Goal: Task Accomplishment & Management: Manage account settings

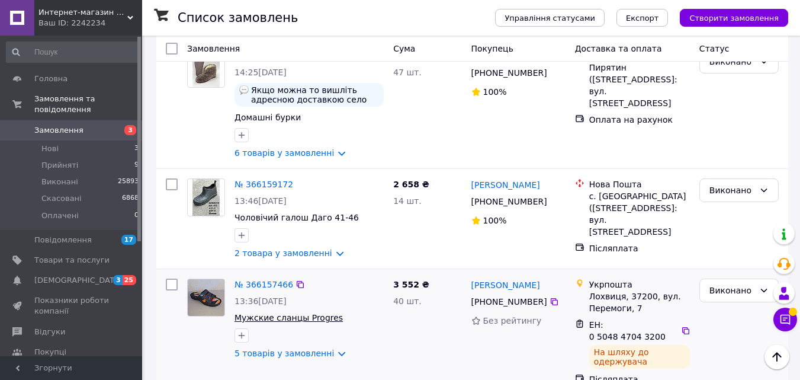
scroll to position [1783, 0]
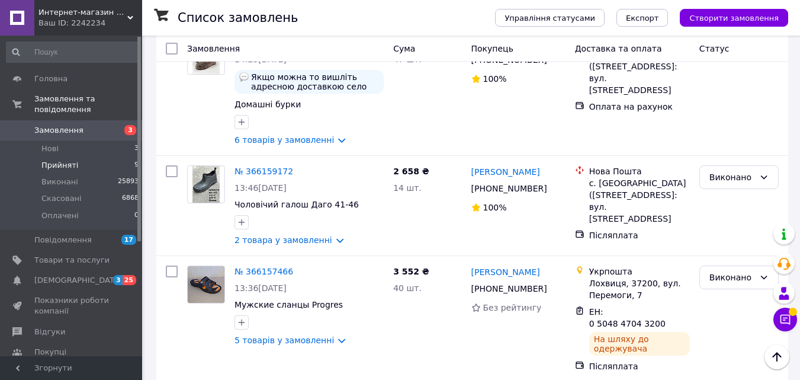
click at [95, 157] on li "Прийняті 9" at bounding box center [73, 165] width 146 height 17
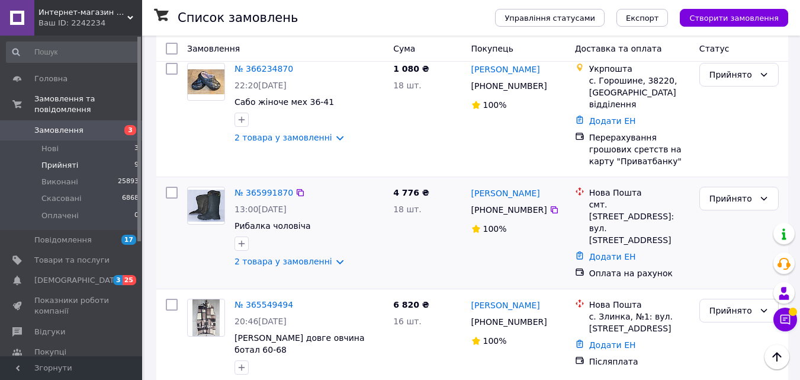
scroll to position [697, 0]
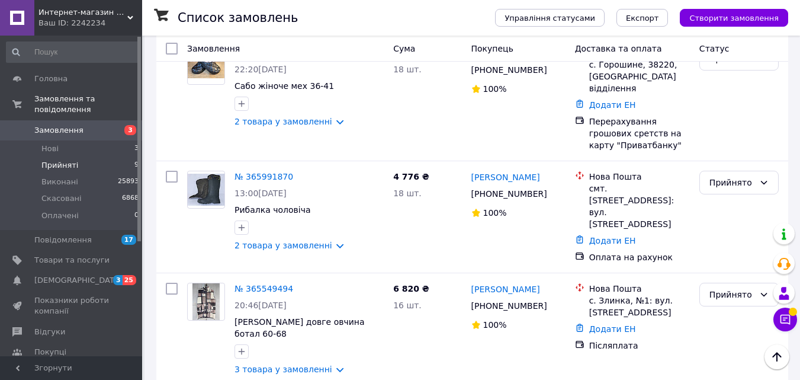
click at [101, 13] on span "Интернет-магазин обуви и белья "Комфорт"" at bounding box center [83, 12] width 89 height 11
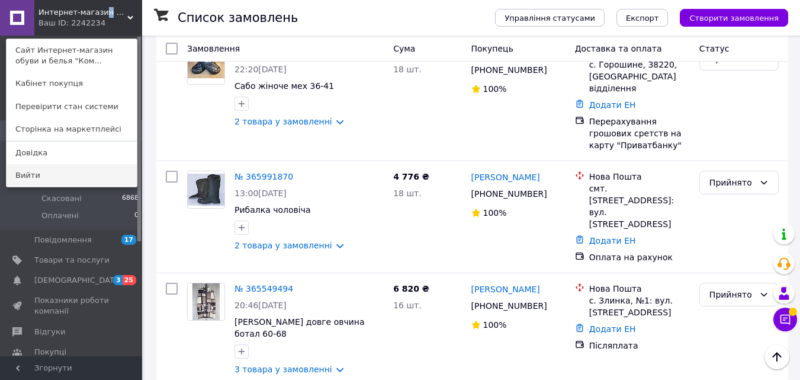
click at [37, 172] on link "Вийти" at bounding box center [72, 175] width 130 height 23
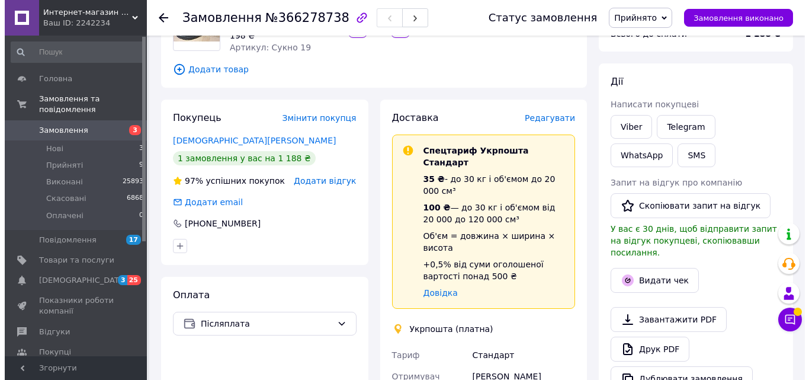
scroll to position [118, 0]
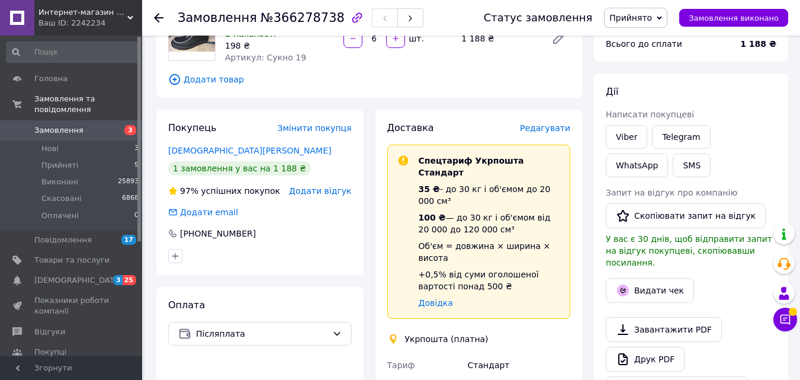
click at [547, 127] on span "Редагувати" at bounding box center [545, 127] width 50 height 9
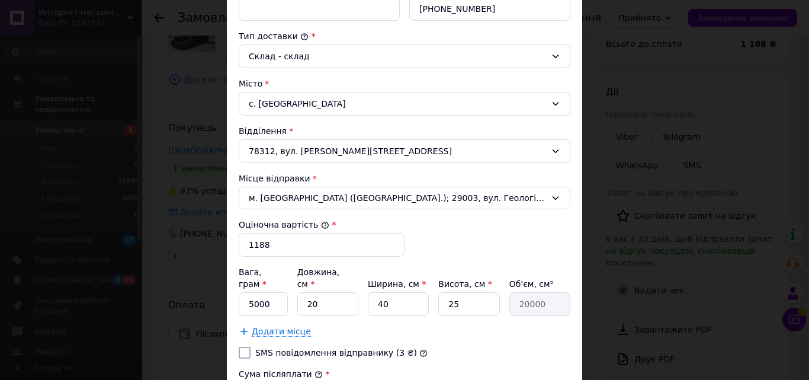
scroll to position [355, 0]
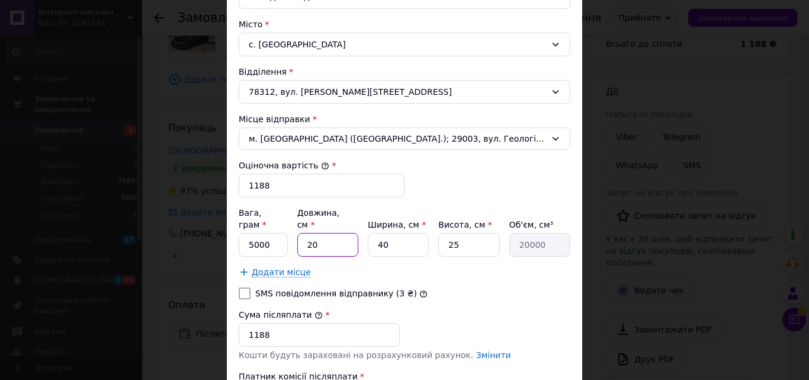
drag, startPoint x: 323, startPoint y: 230, endPoint x: 296, endPoint y: 232, distance: 27.3
click at [297, 233] on input "20" at bounding box center [327, 245] width 61 height 24
type input "35"
type input "35000"
type input "35"
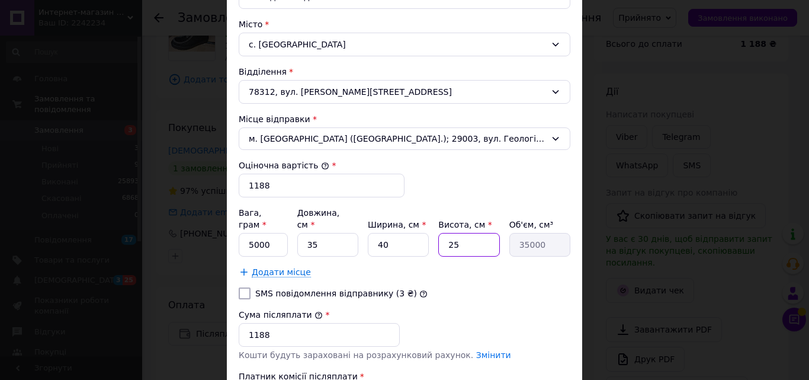
drag, startPoint x: 456, startPoint y: 232, endPoint x: 441, endPoint y: 227, distance: 15.5
click at [438, 235] on input "25" at bounding box center [468, 245] width 61 height 24
type input "2"
type input "2800"
type input "20"
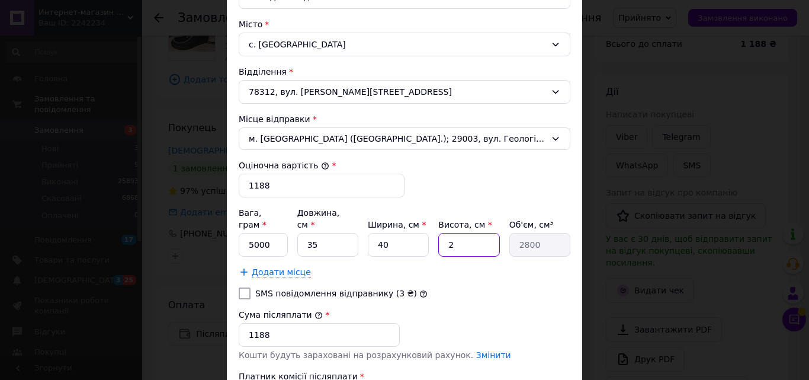
type input "28000"
type input "2"
type input "2800"
type input "22"
type input "30800"
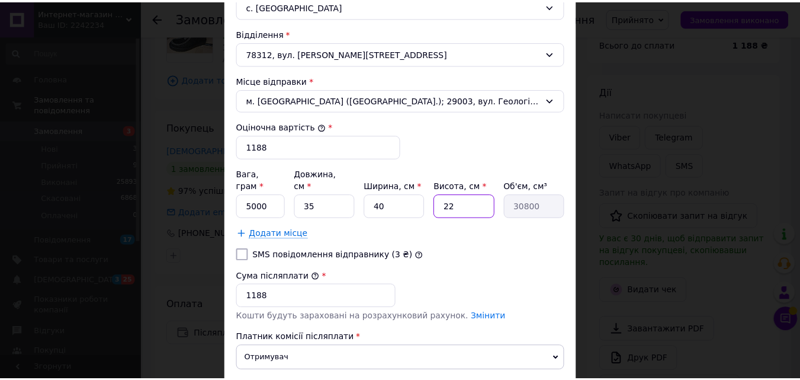
scroll to position [471, 0]
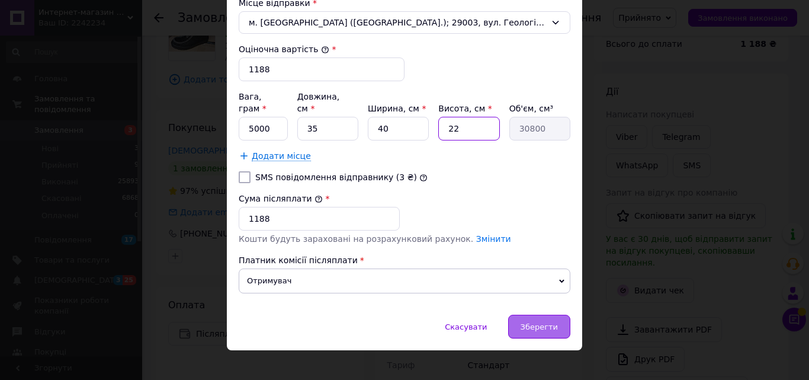
type input "22"
click at [535, 315] on div "Зберегти" at bounding box center [539, 327] width 62 height 24
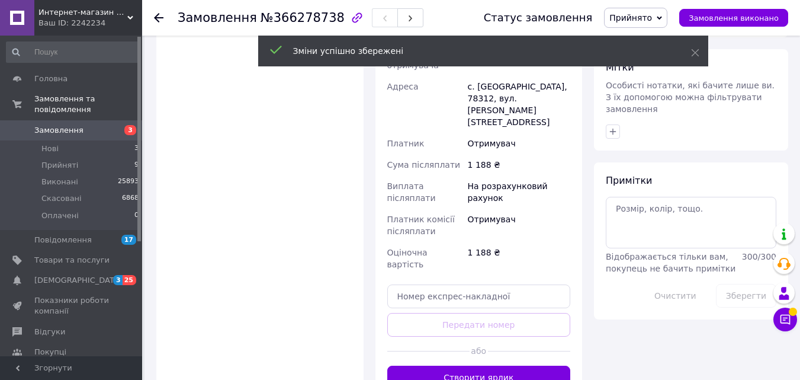
scroll to position [474, 0]
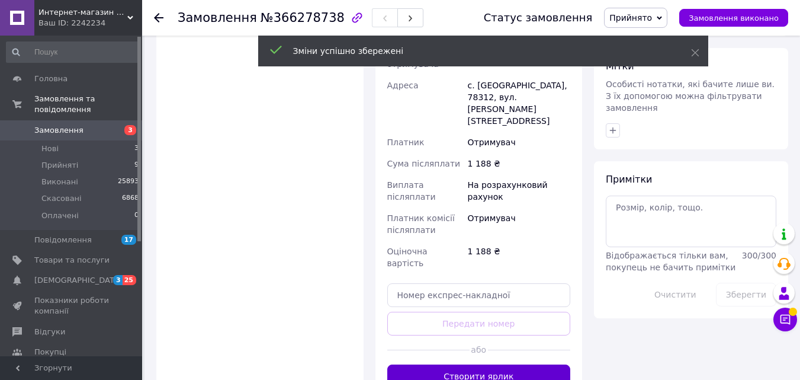
click at [496, 364] on button "Створити ярлик" at bounding box center [479, 376] width 184 height 24
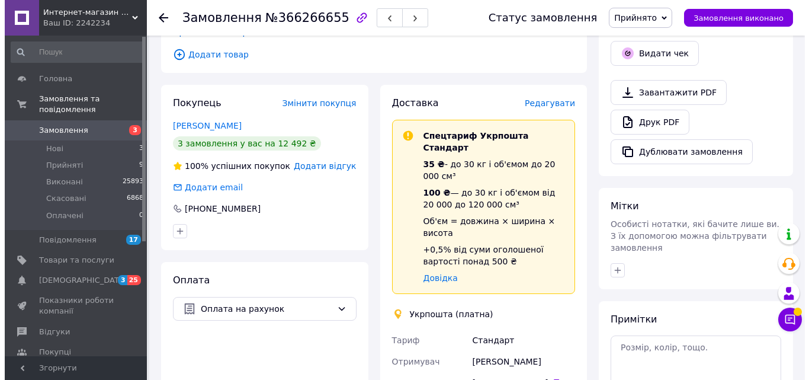
scroll to position [296, 0]
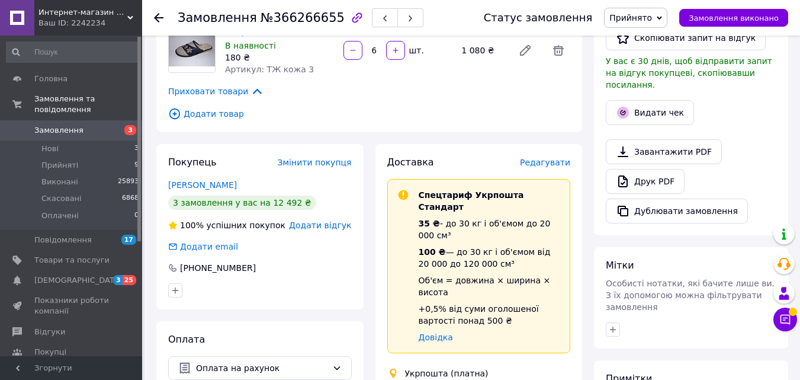
click at [557, 161] on span "Редагувати" at bounding box center [545, 162] width 50 height 9
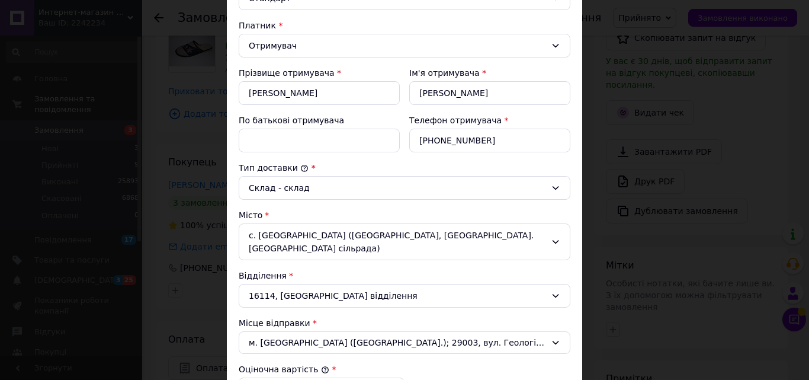
scroll to position [178, 0]
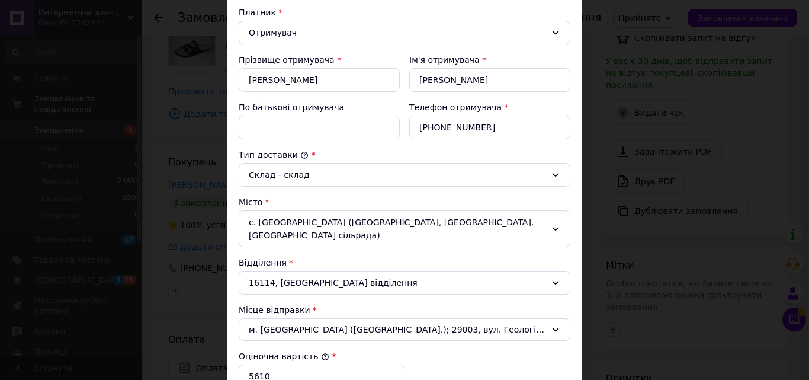
click at [302, 221] on div "с. Соснівка (Чернігівська обл., Корюківський р-н. Сосницька сільрада)" at bounding box center [405, 228] width 332 height 37
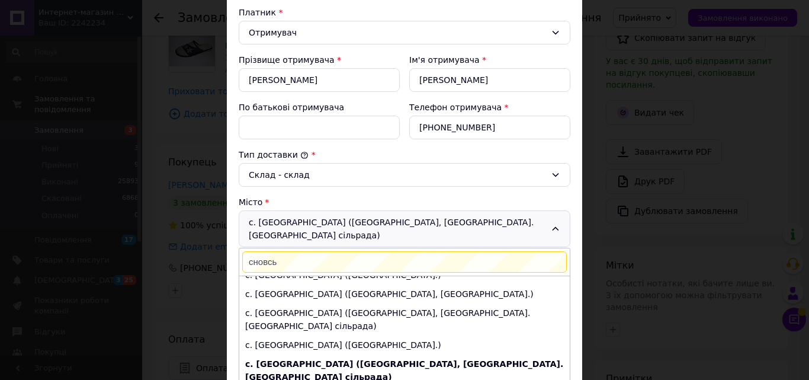
scroll to position [0, 0]
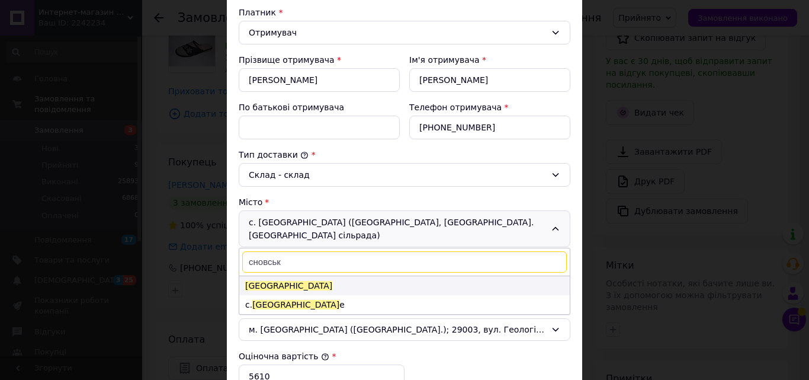
type input "сновськ"
click at [262, 281] on span "Сновськ" at bounding box center [288, 285] width 87 height 9
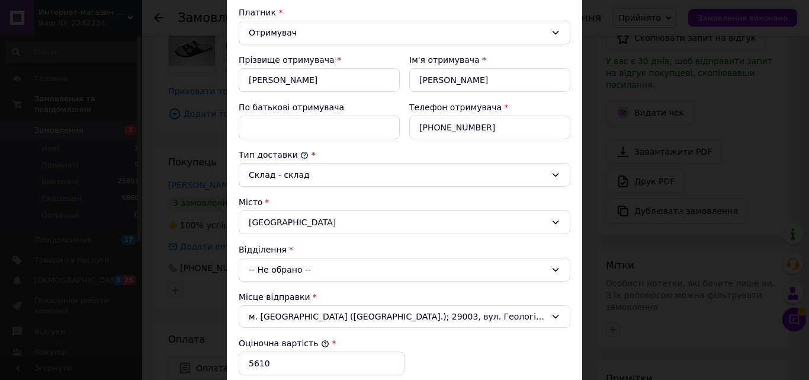
click at [306, 270] on div "-- Не обрано --" at bounding box center [405, 270] width 332 height 24
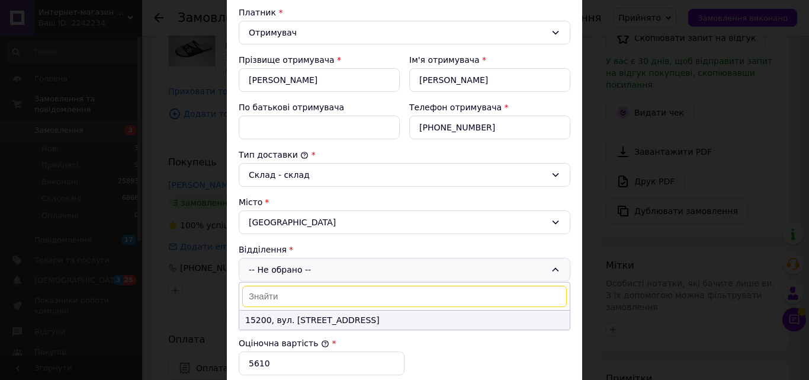
click at [264, 319] on li "15200, вул. Миру, 51А" at bounding box center [404, 319] width 331 height 19
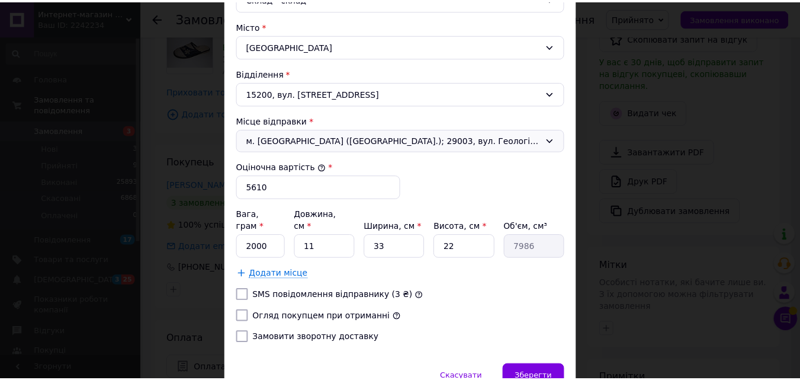
scroll to position [355, 0]
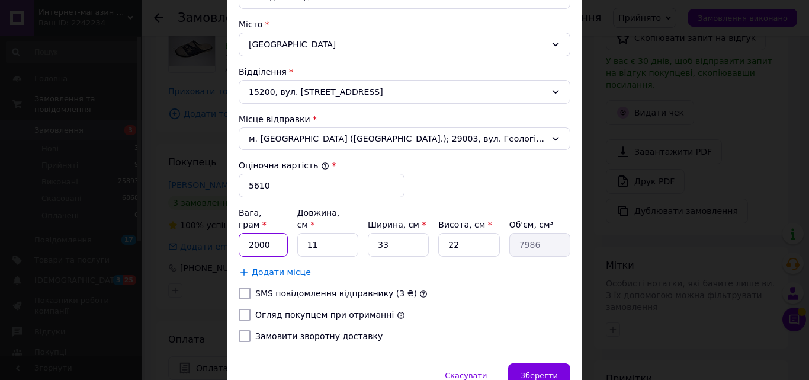
drag, startPoint x: 266, startPoint y: 229, endPoint x: 242, endPoint y: 229, distance: 24.3
click at [242, 233] on input "2000" at bounding box center [263, 245] width 49 height 24
type input "10000"
drag, startPoint x: 320, startPoint y: 233, endPoint x: 299, endPoint y: 235, distance: 22.0
click at [299, 235] on input "11" at bounding box center [327, 245] width 61 height 24
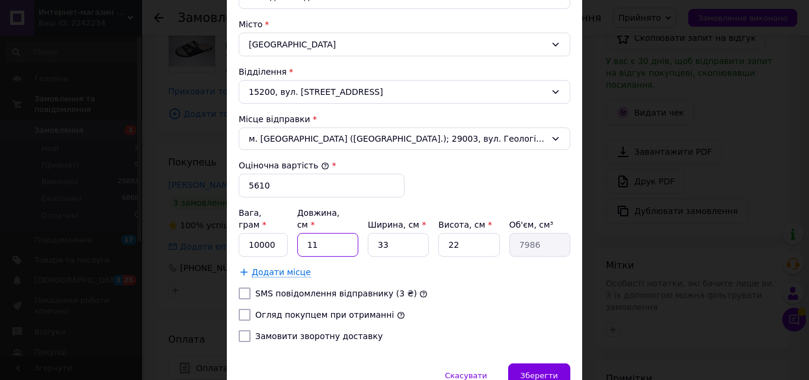
type input "6"
type input "4356"
type input "60"
type input "43560"
type input "60"
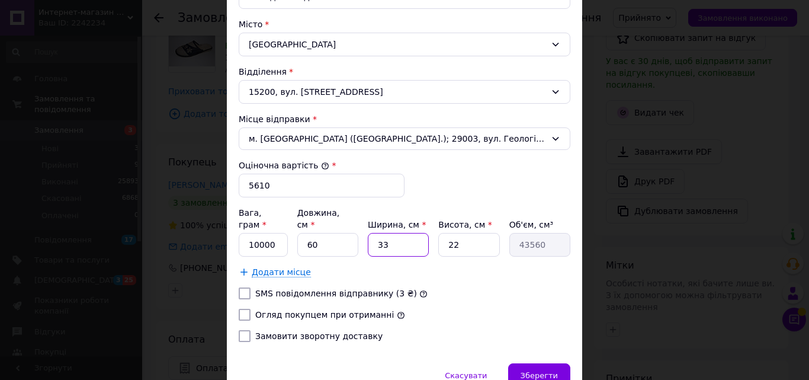
drag, startPoint x: 389, startPoint y: 233, endPoint x: 370, endPoint y: 235, distance: 18.4
click at [370, 235] on input "33" at bounding box center [398, 245] width 61 height 24
type input "5"
type input "6600"
type input "50"
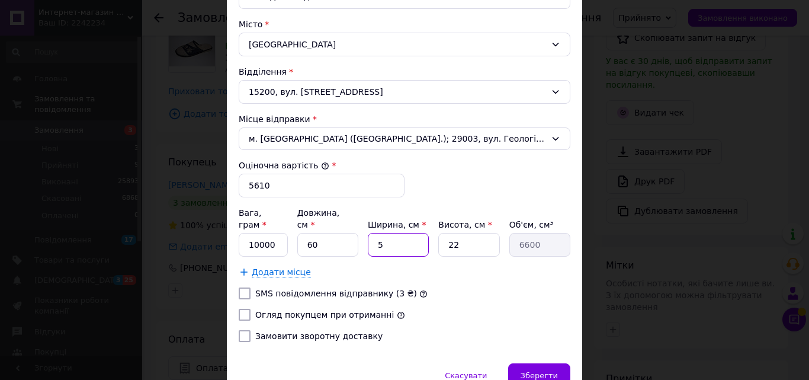
type input "66000"
type input "50"
drag, startPoint x: 464, startPoint y: 235, endPoint x: 439, endPoint y: 236, distance: 24.3
click at [439, 236] on input "22" at bounding box center [468, 245] width 61 height 24
type input "4"
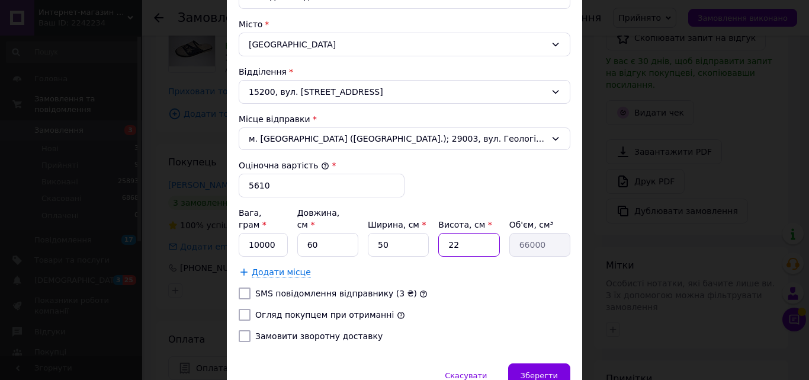
type input "12000"
type input "40"
type input "120000"
type input "40"
click at [426, 315] on div "Тариф * Стандарт Платник * Отримувач Прізвище отримувача * Харенко Ім'я отримув…" at bounding box center [405, 66] width 332 height 570
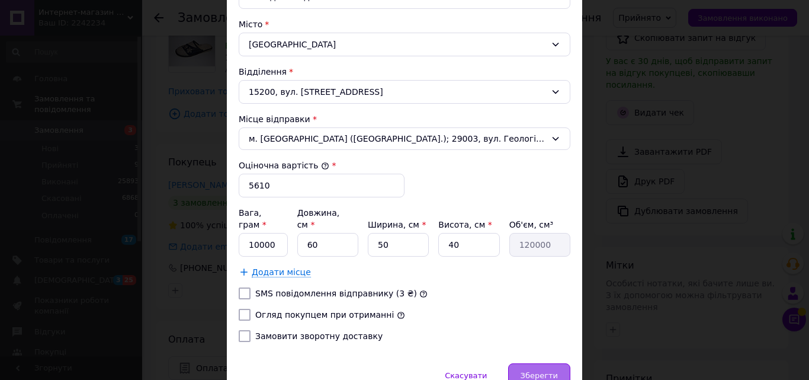
click at [535, 363] on div "Зберегти" at bounding box center [539, 375] width 62 height 24
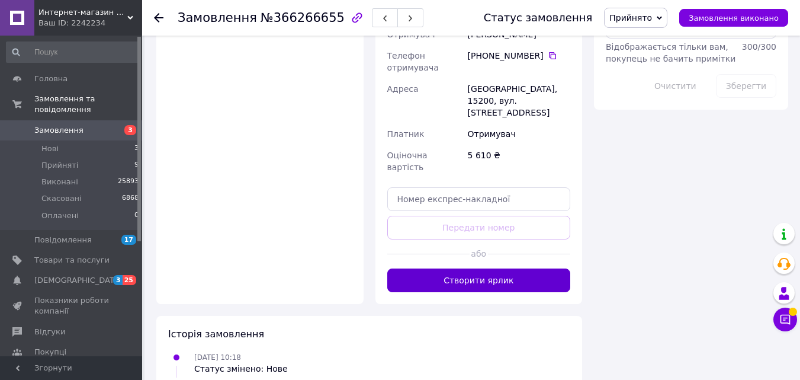
scroll to position [711, 0]
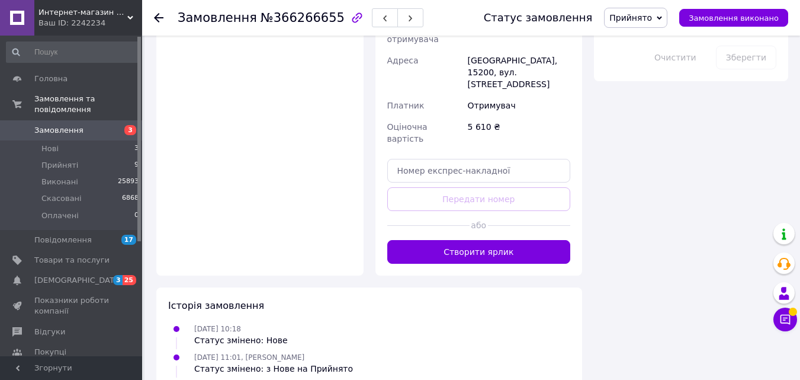
click at [487, 240] on button "Створити ярлик" at bounding box center [479, 252] width 184 height 24
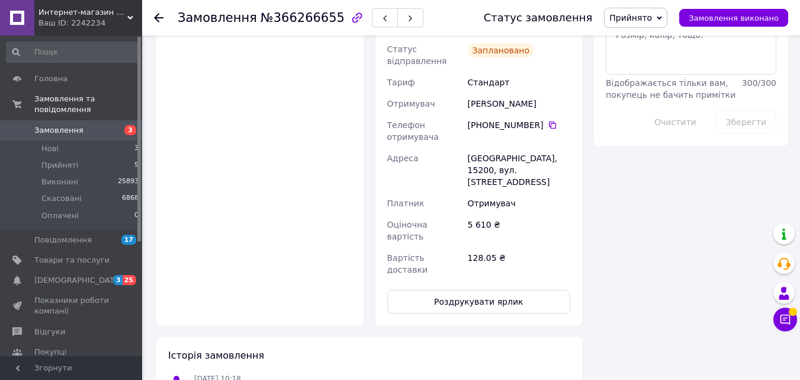
scroll to position [592, 0]
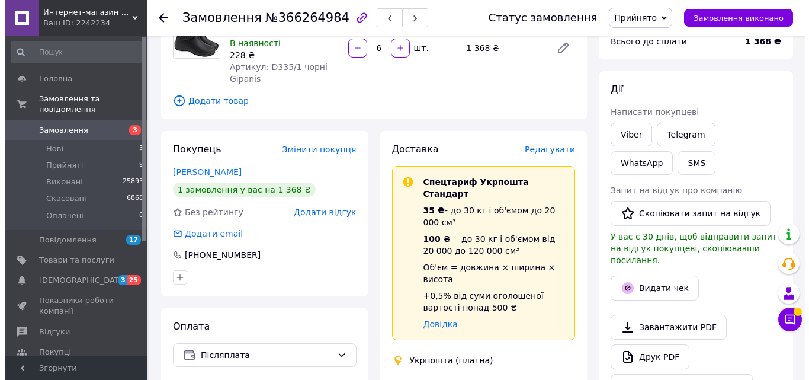
scroll to position [118, 0]
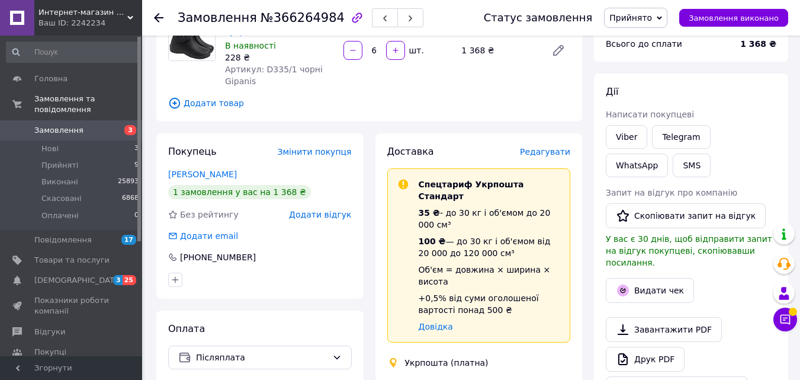
click at [541, 153] on span "Редагувати" at bounding box center [545, 151] width 50 height 9
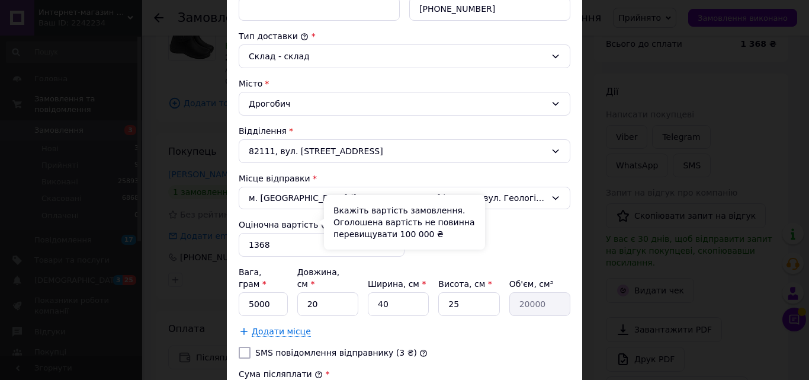
scroll to position [355, 0]
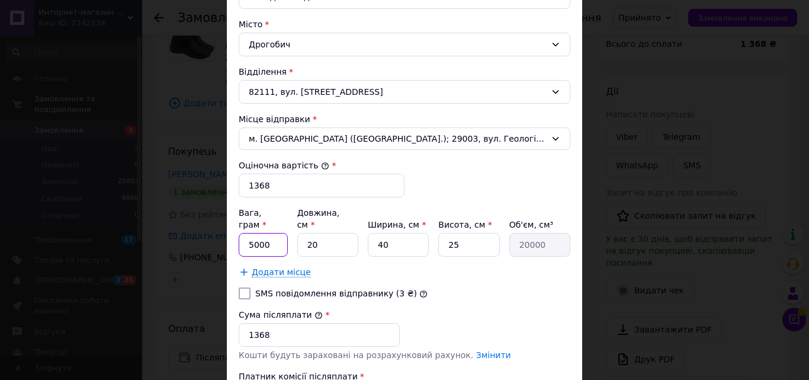
drag, startPoint x: 276, startPoint y: 229, endPoint x: 219, endPoint y: 235, distance: 57.1
click at [219, 235] on div "× Редагування доставки Спосіб доставки Укрпошта (платна) Тариф * Стандарт Платн…" at bounding box center [404, 190] width 809 height 380
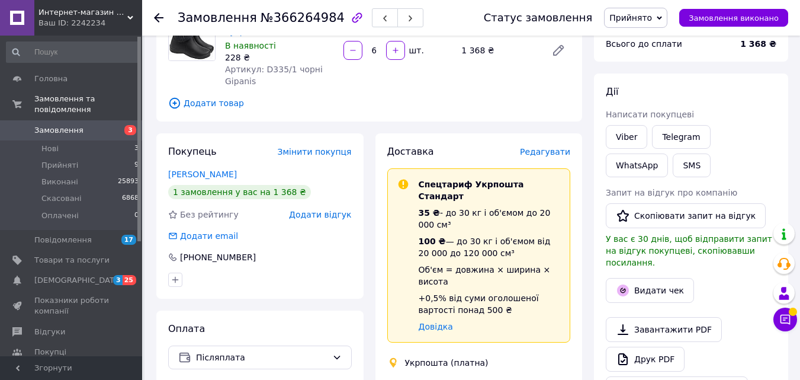
click at [544, 151] on span "Редагувати" at bounding box center [545, 151] width 50 height 9
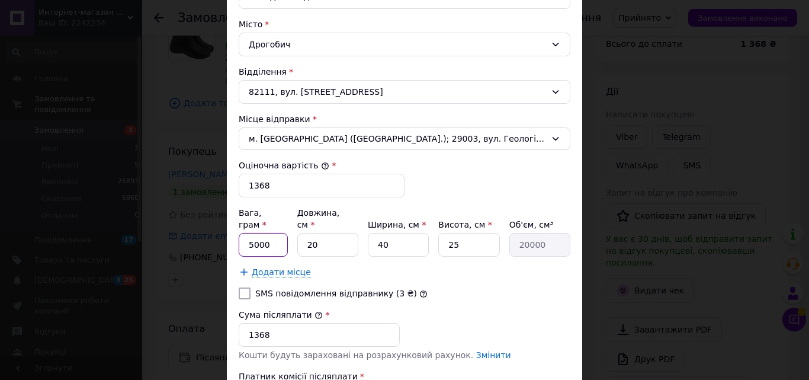
drag, startPoint x: 272, startPoint y: 232, endPoint x: 241, endPoint y: 231, distance: 31.4
click at [241, 233] on input "5000" at bounding box center [263, 245] width 49 height 24
type input "3000"
drag, startPoint x: 325, startPoint y: 226, endPoint x: 306, endPoint y: 230, distance: 20.0
click at [304, 233] on input "20" at bounding box center [327, 245] width 61 height 24
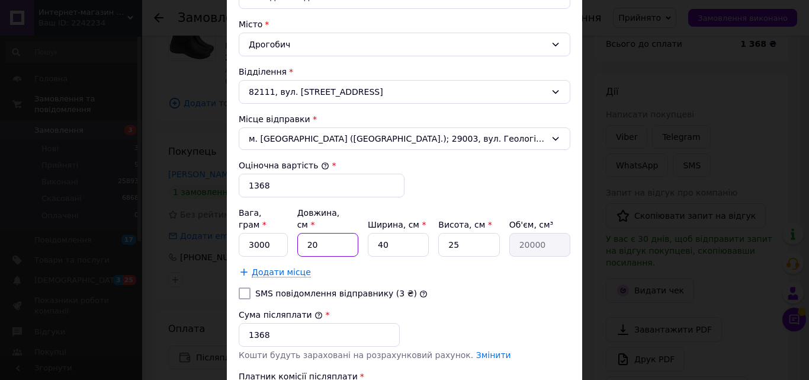
type input "5"
type input "5000"
type input "55"
type input "55000"
type input "55"
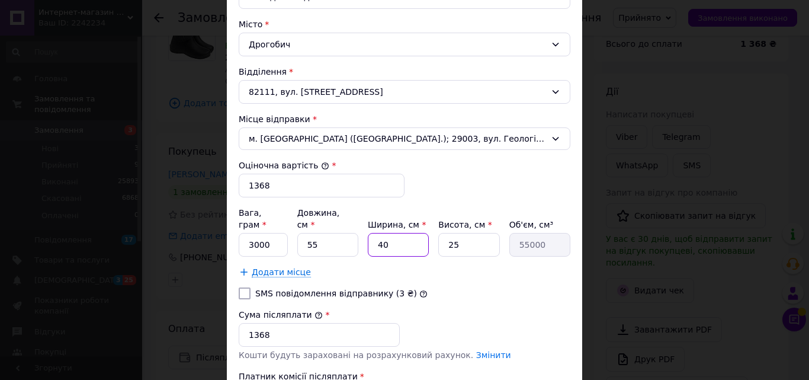
drag, startPoint x: 394, startPoint y: 232, endPoint x: 369, endPoint y: 234, distance: 25.5
click at [369, 234] on input "40" at bounding box center [398, 245] width 61 height 24
type input "3"
type input "4125"
type input "30"
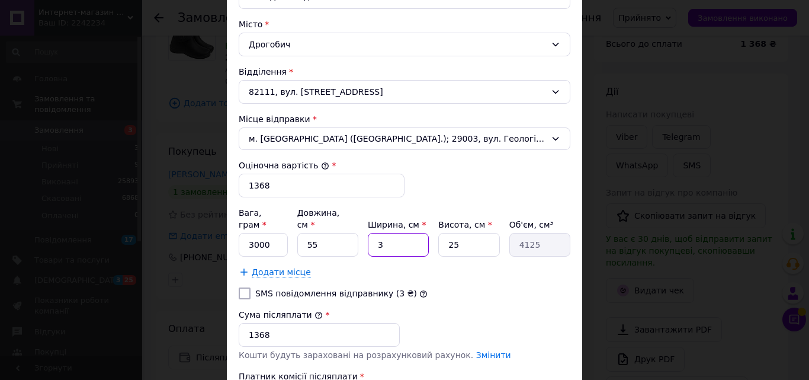
type input "41250"
type input "30"
click at [501, 306] on div "Сума післяплати * 1368" at bounding box center [404, 327] width 341 height 47
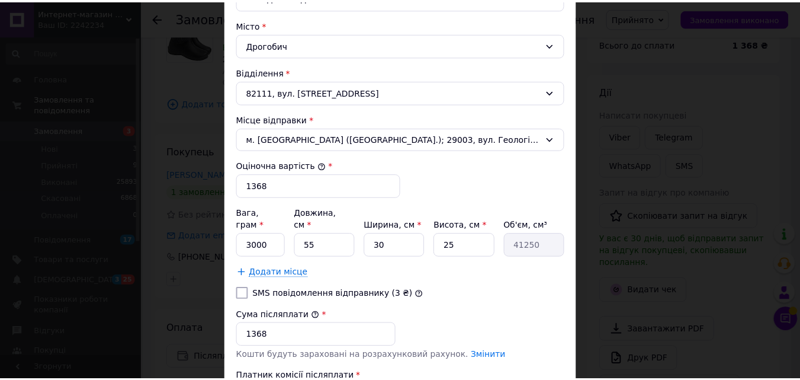
scroll to position [415, 0]
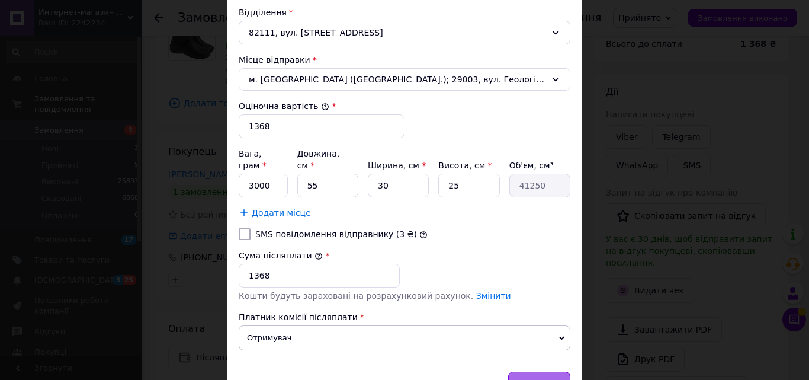
click at [539, 379] on span "Зберегти" at bounding box center [539, 383] width 37 height 9
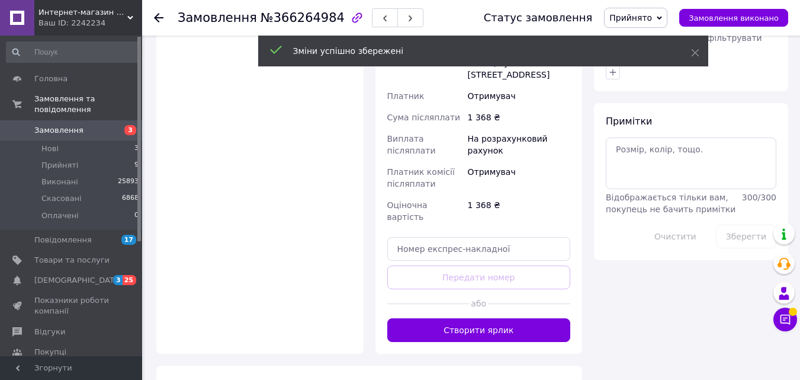
scroll to position [592, 0]
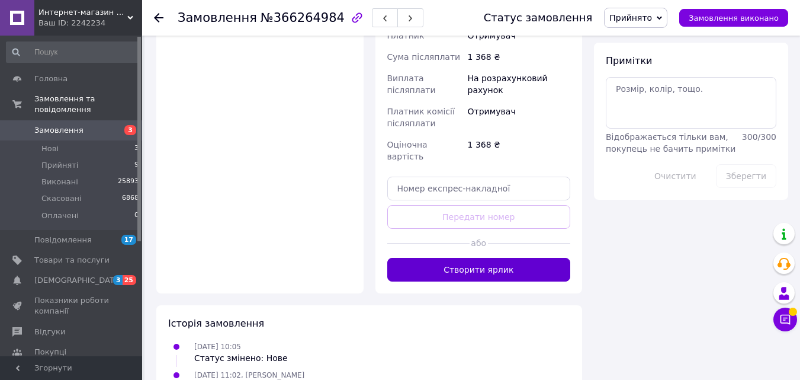
click at [479, 258] on button "Створити ярлик" at bounding box center [479, 270] width 184 height 24
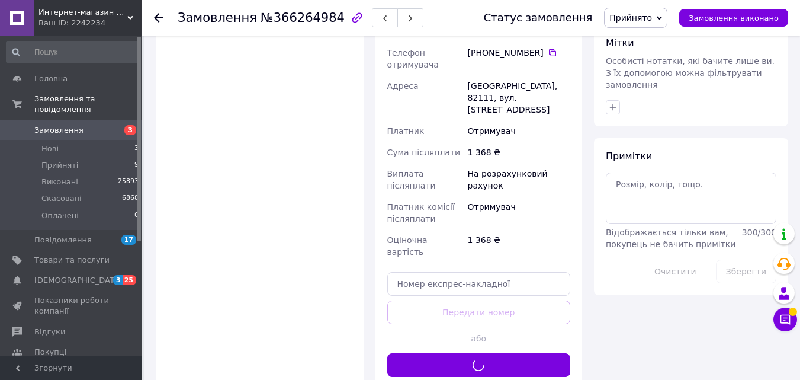
scroll to position [474, 0]
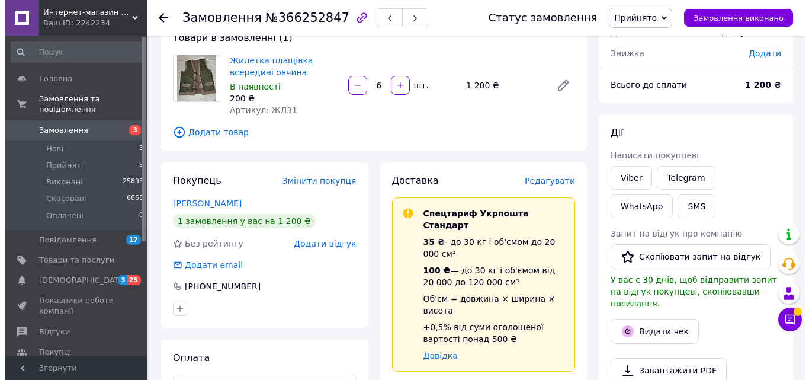
scroll to position [118, 0]
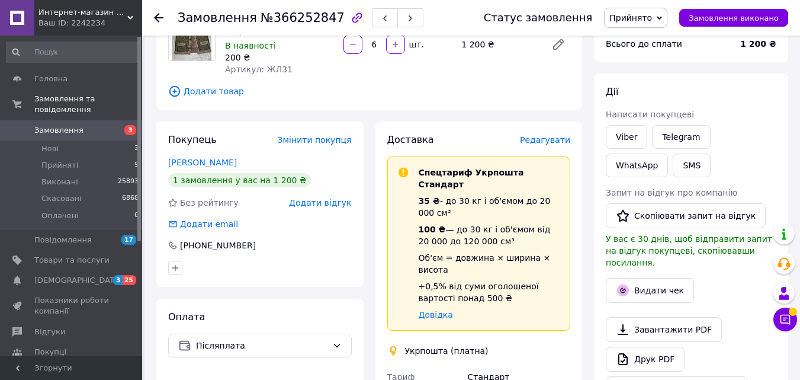
click at [551, 140] on span "Редагувати" at bounding box center [545, 139] width 50 height 9
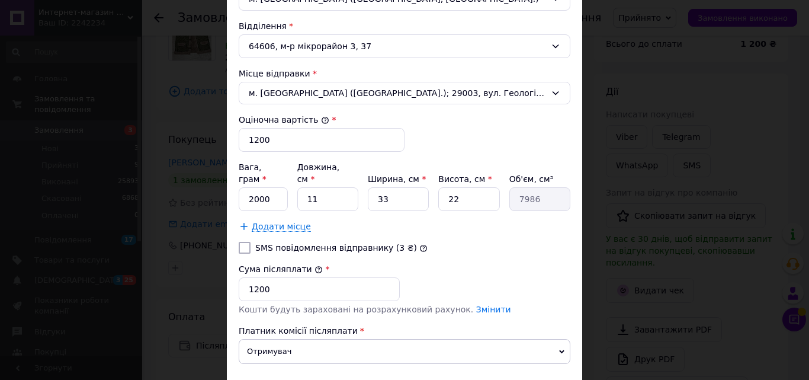
scroll to position [415, 0]
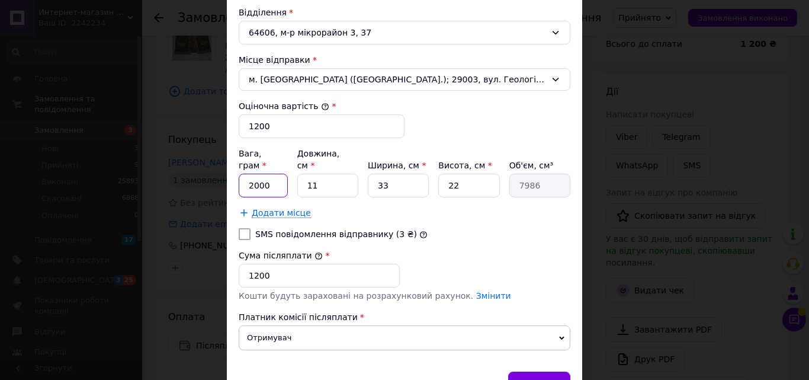
drag, startPoint x: 274, startPoint y: 176, endPoint x: 245, endPoint y: 180, distance: 29.3
click at [245, 180] on input "2000" at bounding box center [263, 186] width 49 height 24
type input "3000"
drag, startPoint x: 323, startPoint y: 168, endPoint x: 297, endPoint y: 168, distance: 25.5
click at [297, 174] on input "11" at bounding box center [327, 186] width 61 height 24
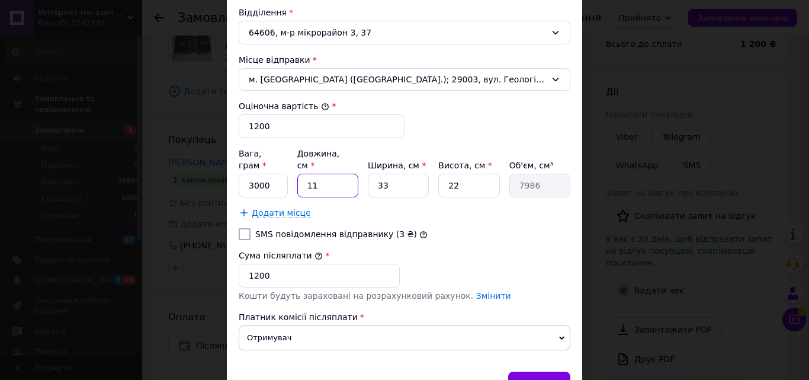
type input "3"
type input "2178"
type input "35"
type input "25410"
type input "35"
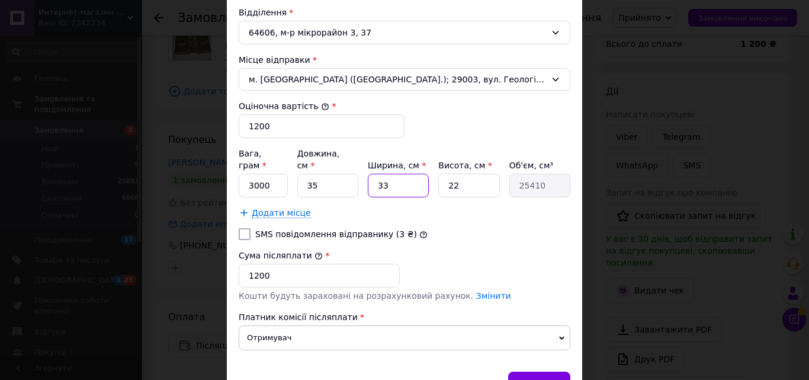
drag, startPoint x: 394, startPoint y: 171, endPoint x: 357, endPoint y: 169, distance: 37.4
click at [357, 169] on div "Вага, грам * 3000 Довжина, см * 35 Ширина, см * 33 Висота, см * 22 Об'єм, см³ 2…" at bounding box center [405, 172] width 332 height 50
type input "3"
type input "2310"
type input "30"
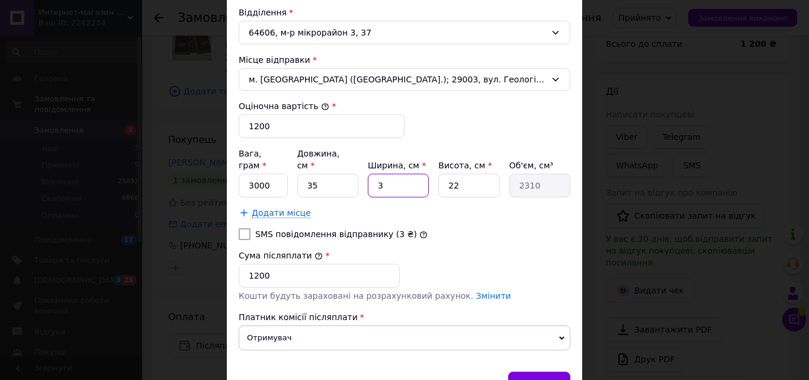
type input "23100"
type input "30"
drag, startPoint x: 471, startPoint y: 173, endPoint x: 438, endPoint y: 171, distance: 33.3
click at [438, 174] on input "22" at bounding box center [468, 186] width 61 height 24
type input "3"
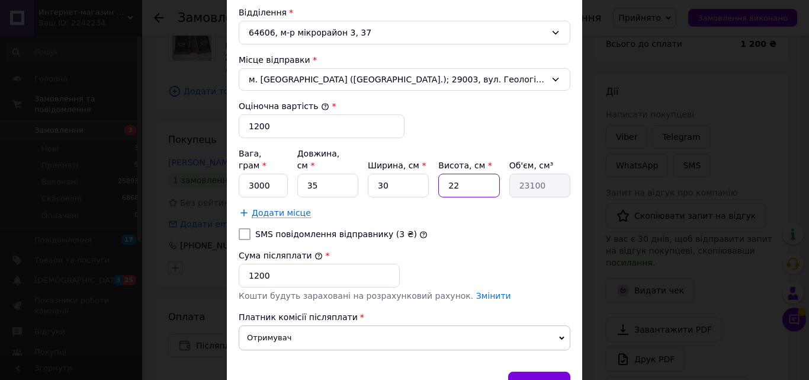
type input "3150"
type input "30"
type input "31500"
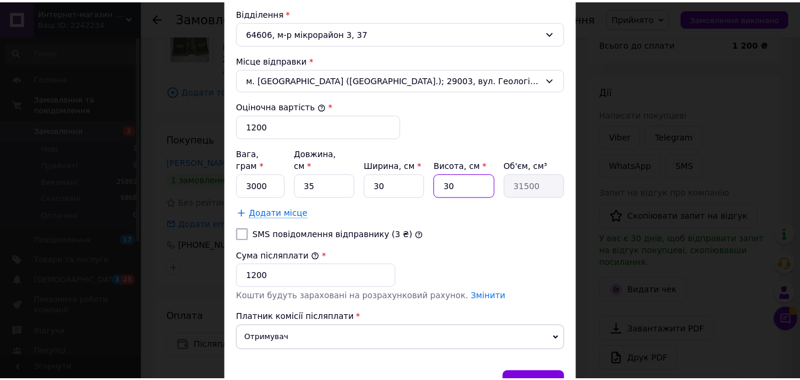
scroll to position [471, 0]
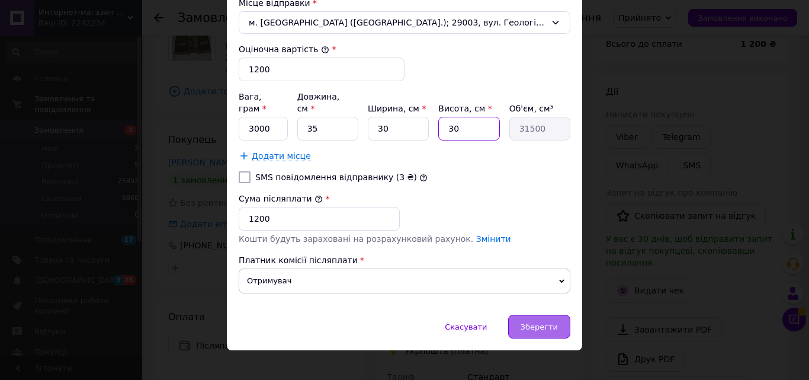
type input "30"
click at [539, 315] on div "Зберегти" at bounding box center [539, 327] width 62 height 24
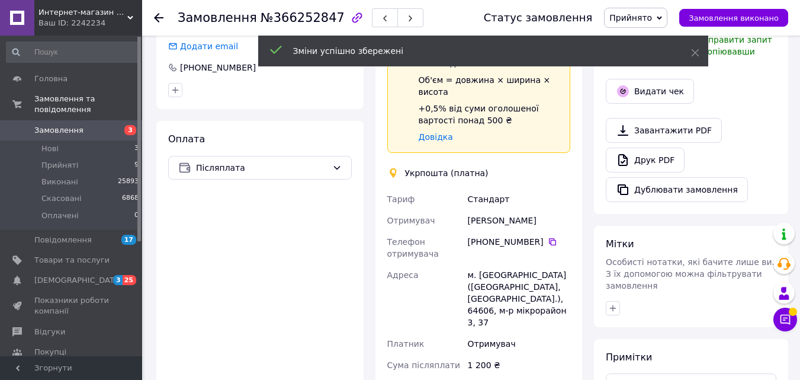
scroll to position [474, 0]
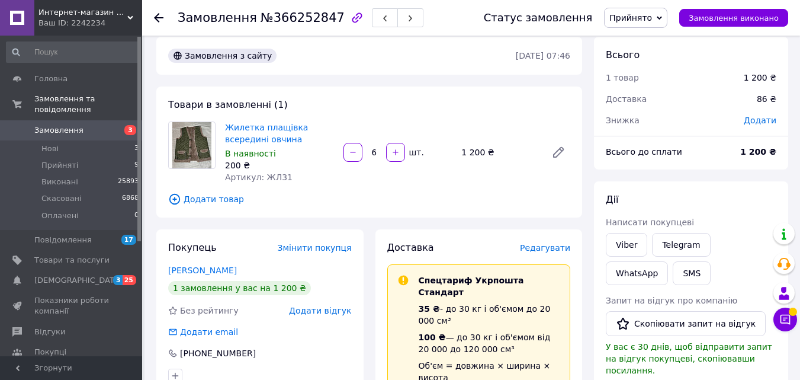
scroll to position [0, 0]
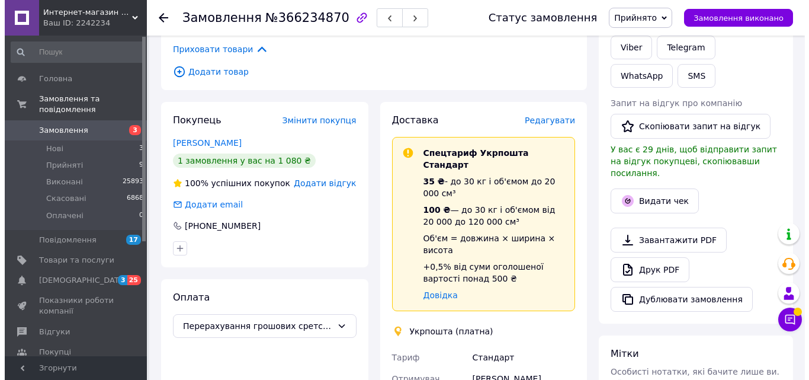
scroll to position [237, 0]
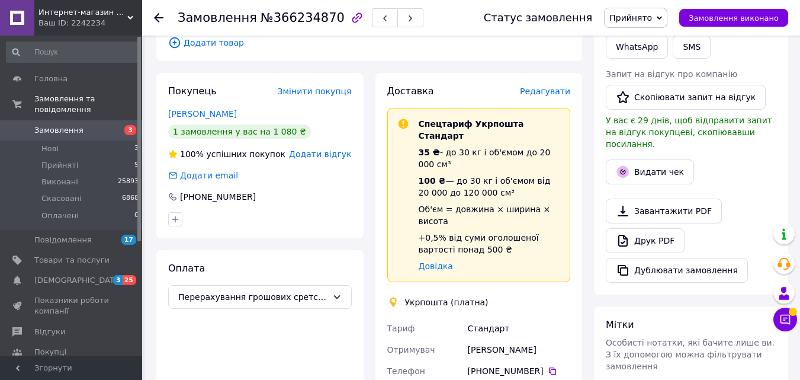
click at [546, 91] on span "Редагувати" at bounding box center [545, 90] width 50 height 9
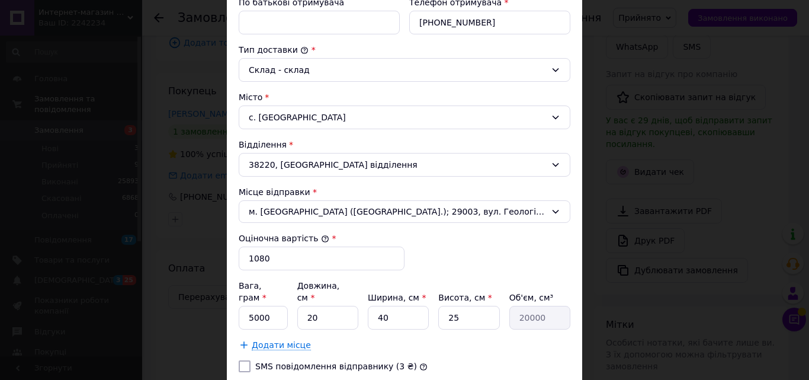
scroll to position [296, 0]
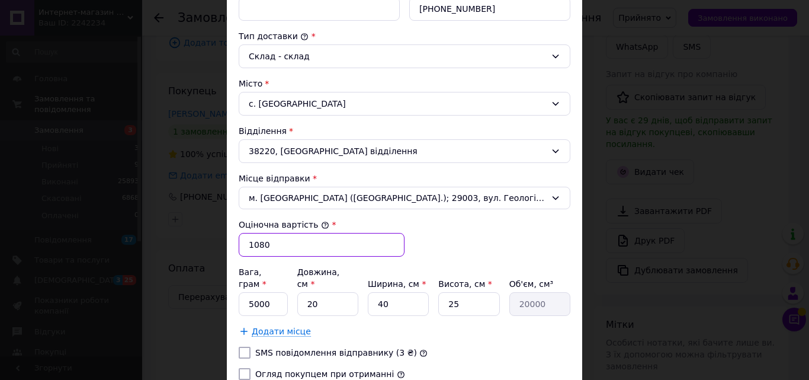
drag, startPoint x: 271, startPoint y: 247, endPoint x: 243, endPoint y: 246, distance: 27.9
click at [243, 246] on input "1080" at bounding box center [322, 245] width 166 height 24
drag, startPoint x: 272, startPoint y: 294, endPoint x: 246, endPoint y: 296, distance: 26.1
click at [246, 296] on input "5000" at bounding box center [263, 304] width 49 height 24
type input "4000"
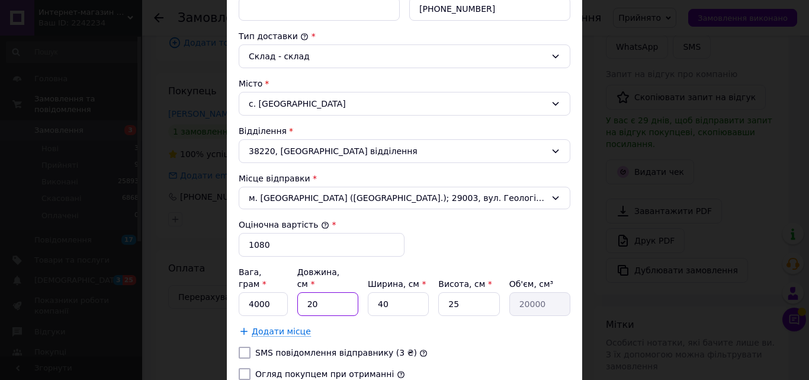
drag, startPoint x: 316, startPoint y: 292, endPoint x: 297, endPoint y: 289, distance: 19.2
click at [297, 292] on input "20" at bounding box center [327, 304] width 61 height 24
type input "4"
type input "4000"
type input "40"
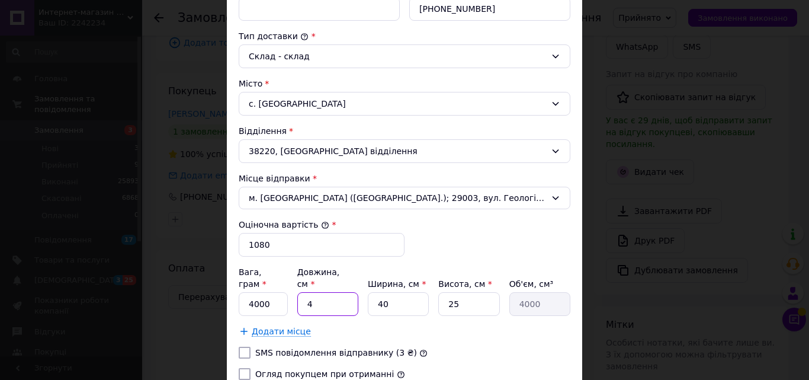
type input "40000"
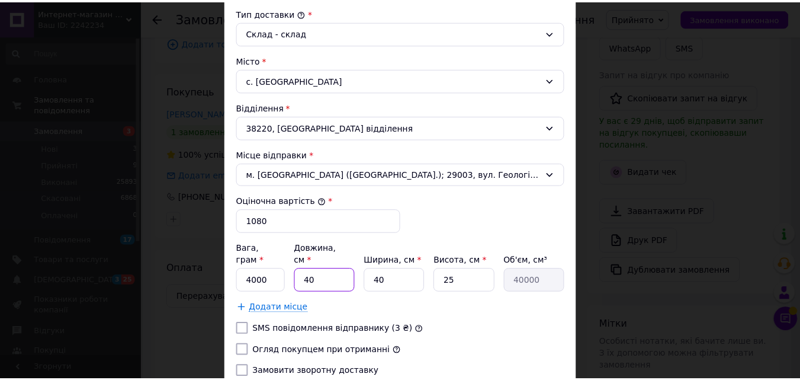
scroll to position [404, 0]
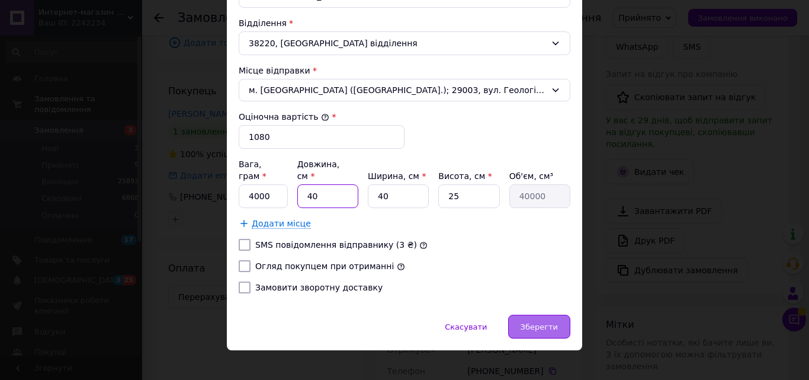
type input "40"
click at [550, 322] on span "Зберегти" at bounding box center [539, 326] width 37 height 9
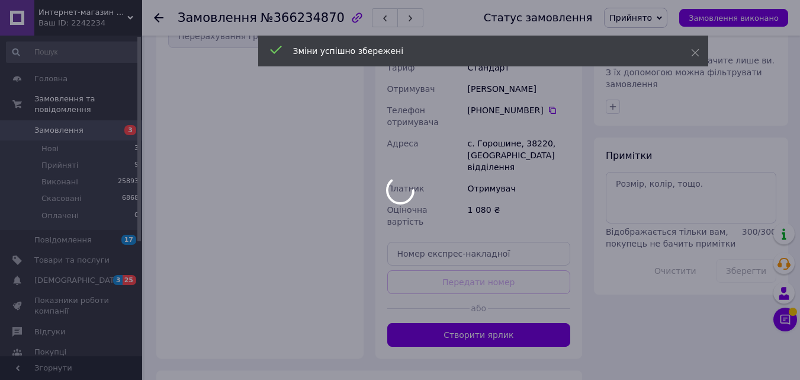
scroll to position [533, 0]
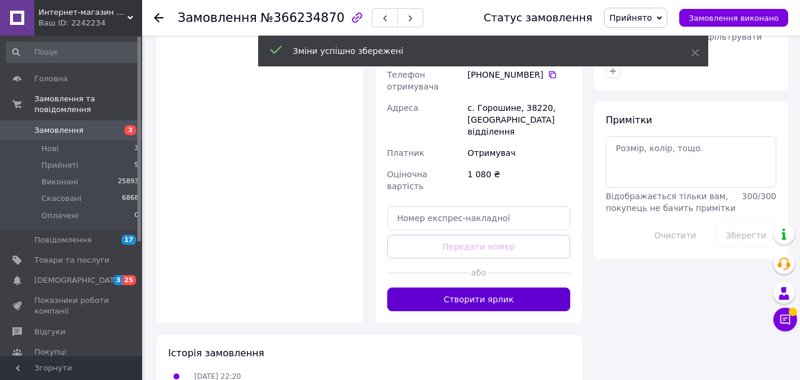
click at [493, 287] on button "Створити ярлик" at bounding box center [479, 299] width 184 height 24
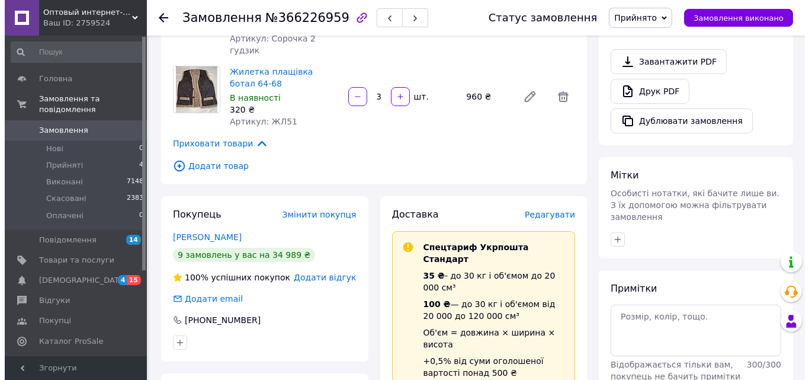
scroll to position [415, 0]
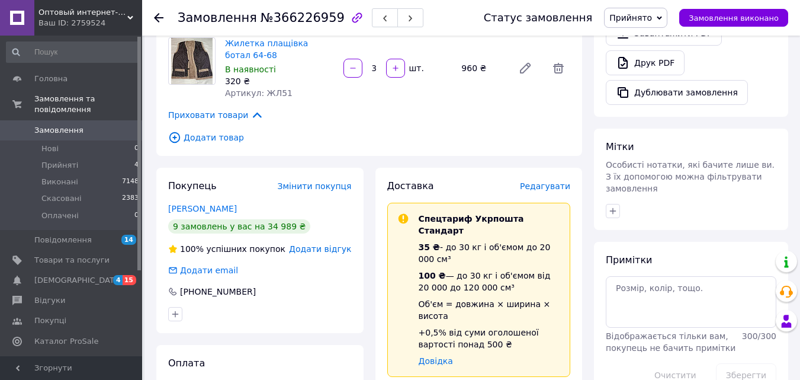
click at [544, 181] on span "Редагувати" at bounding box center [545, 185] width 50 height 9
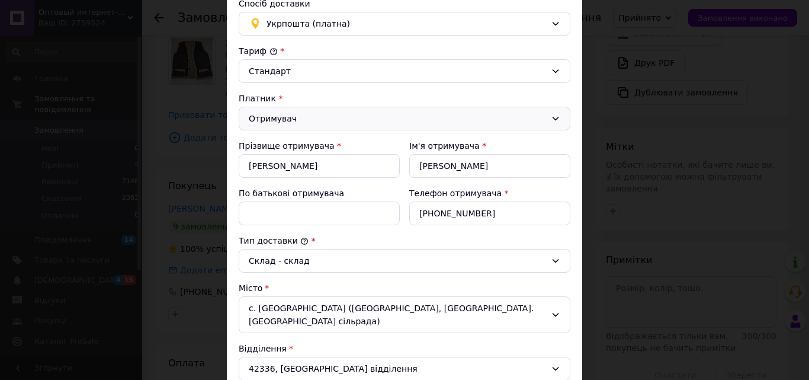
scroll to position [118, 0]
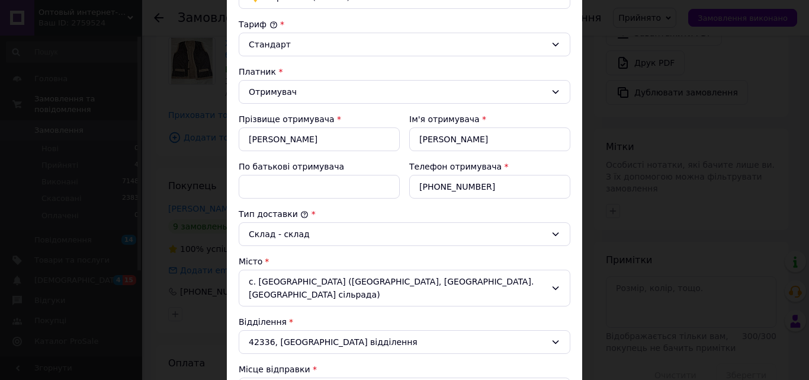
click at [347, 283] on div "с. Вільшанка (Сумська обл., Сумський р-н. Сумська сільрада)" at bounding box center [405, 288] width 332 height 37
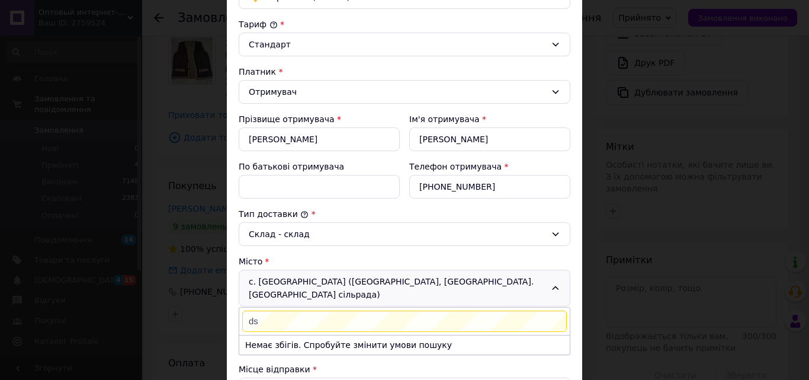
type input "d"
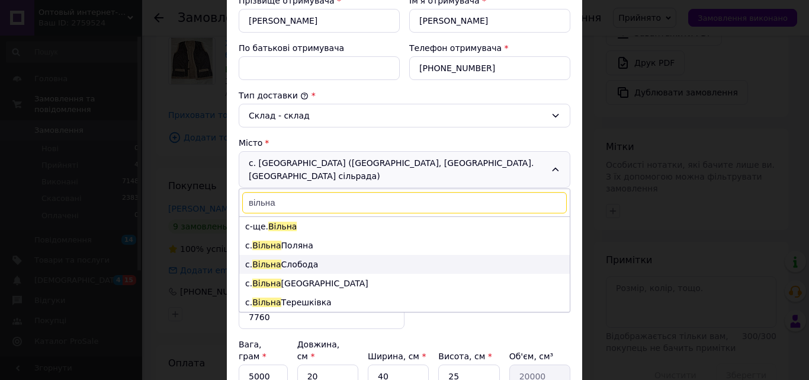
scroll to position [296, 0]
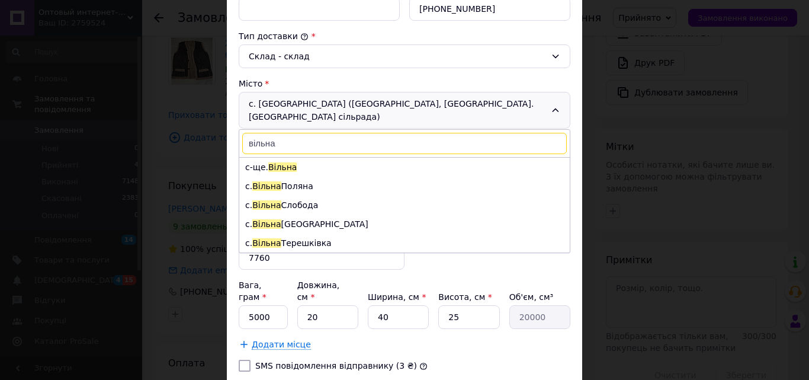
click at [265, 133] on input "вільна" at bounding box center [404, 143] width 325 height 21
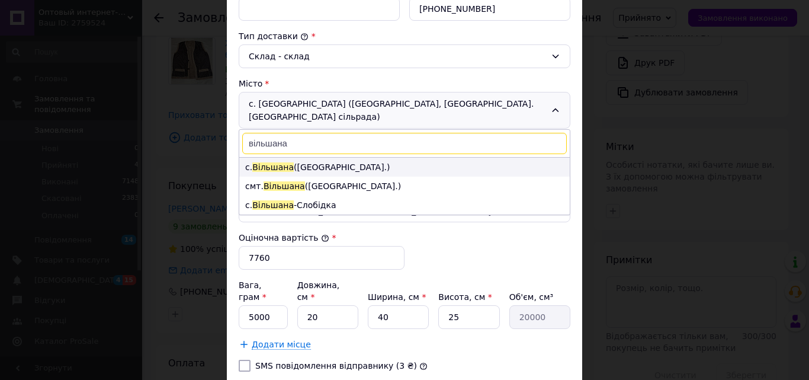
type input "вільшана"
click at [325, 158] on li "с. Вільшана (Сумська обл.)" at bounding box center [404, 167] width 331 height 19
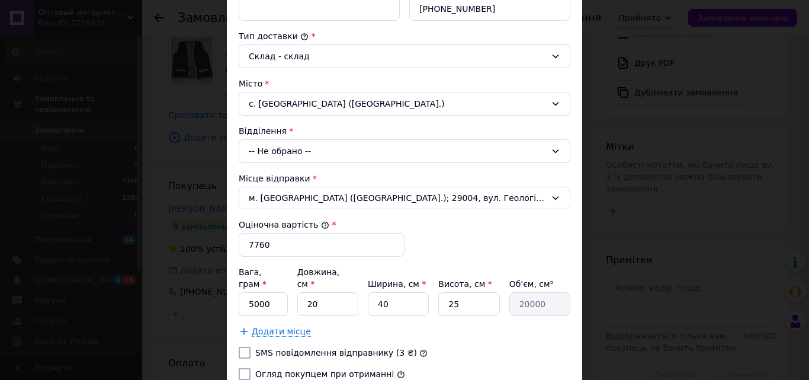
click at [331, 149] on div "-- Не обрано --" at bounding box center [405, 151] width 332 height 24
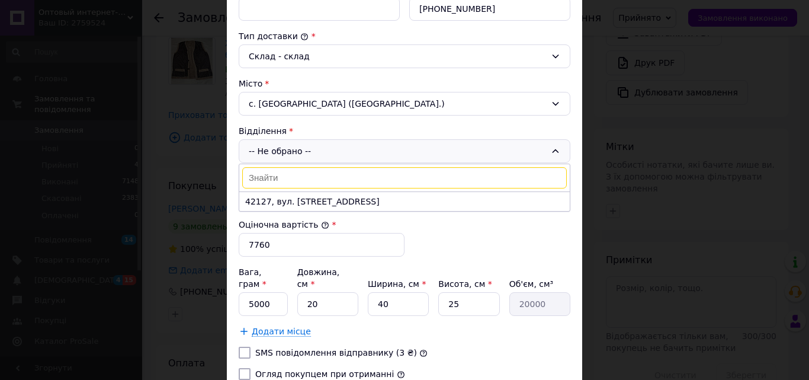
click at [312, 150] on div "-- Не обрано -- 42127, вул. Київський шлях, 8" at bounding box center [405, 151] width 332 height 24
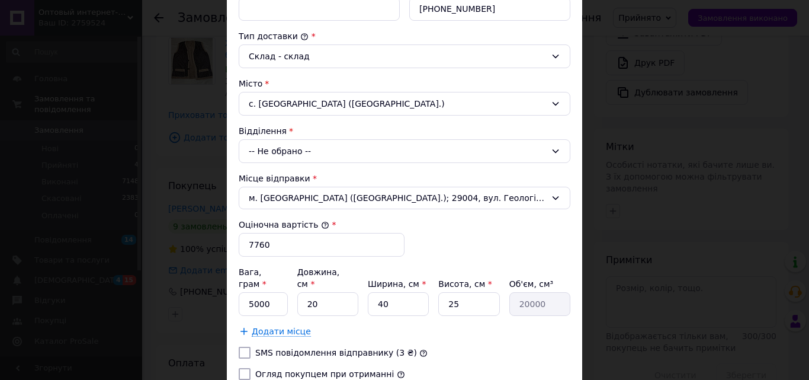
click at [314, 149] on div "-- Не обрано --" at bounding box center [405, 151] width 332 height 24
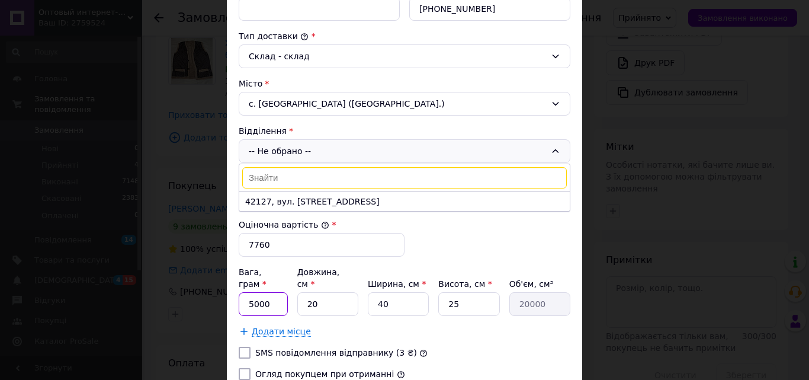
drag, startPoint x: 250, startPoint y: 291, endPoint x: 240, endPoint y: 291, distance: 9.5
click at [240, 292] on input "5000" at bounding box center [263, 304] width 49 height 24
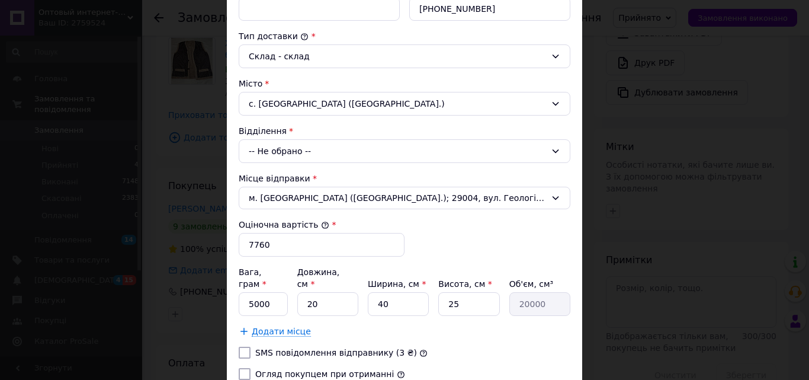
click at [303, 153] on div "-- Не обрано --" at bounding box center [405, 151] width 332 height 24
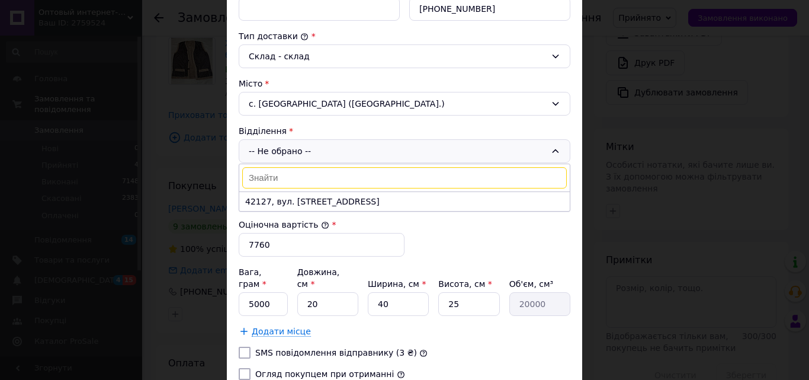
click at [291, 102] on div "с. Вільшана (Сумська обл.)" at bounding box center [405, 104] width 332 height 24
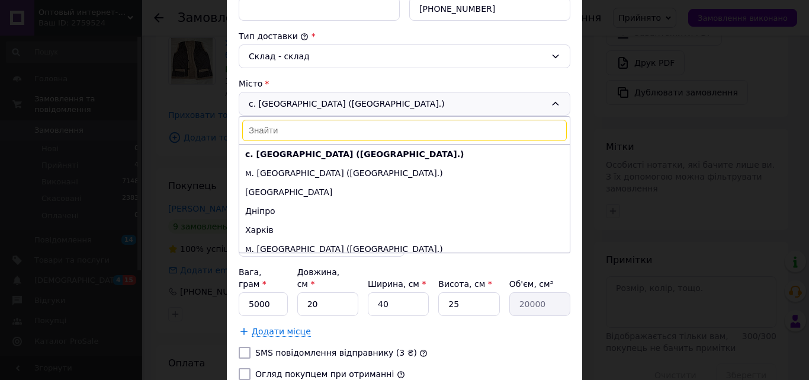
click at [293, 126] on input at bounding box center [404, 130] width 325 height 21
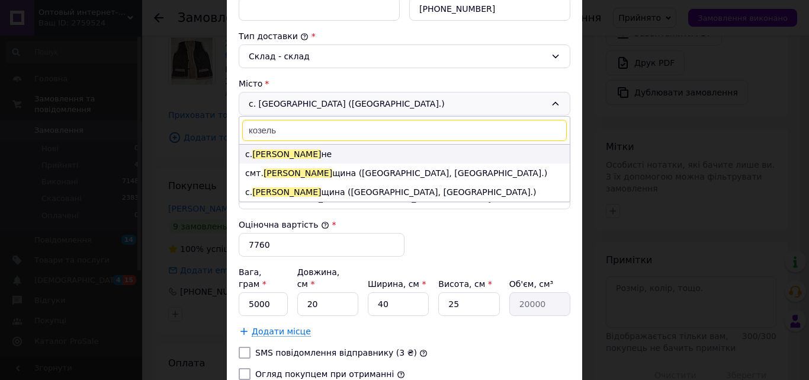
type input "козель"
click at [283, 153] on li "с. Козель не" at bounding box center [404, 154] width 331 height 19
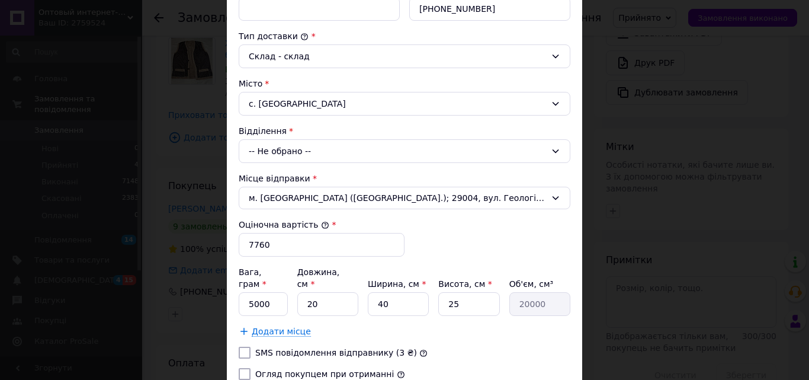
click at [322, 148] on div "-- Не обрано --" at bounding box center [405, 151] width 332 height 24
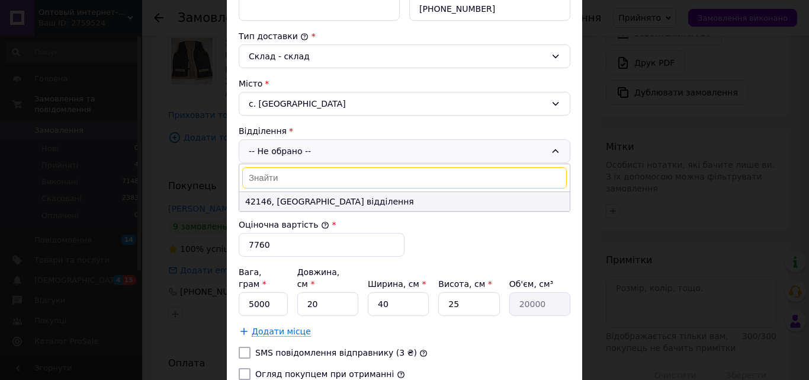
click at [274, 204] on li "42146, Пересувне відділення" at bounding box center [404, 201] width 331 height 19
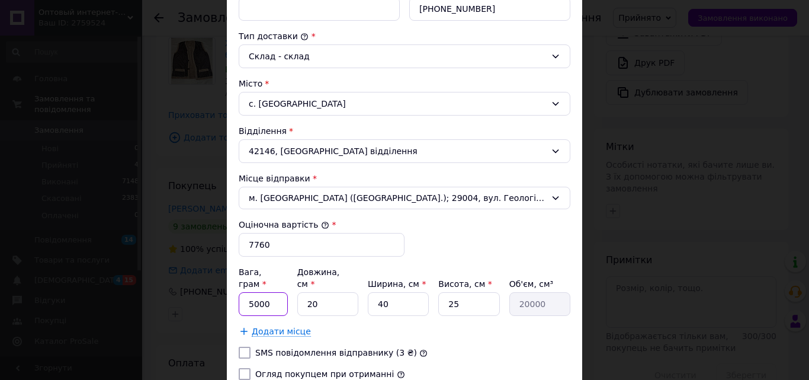
drag, startPoint x: 266, startPoint y: 293, endPoint x: 242, endPoint y: 294, distance: 24.3
click at [242, 294] on input "5000" at bounding box center [263, 304] width 49 height 24
type input "9000"
drag, startPoint x: 335, startPoint y: 296, endPoint x: 301, endPoint y: 290, distance: 34.3
click at [301, 294] on input "20" at bounding box center [327, 304] width 61 height 24
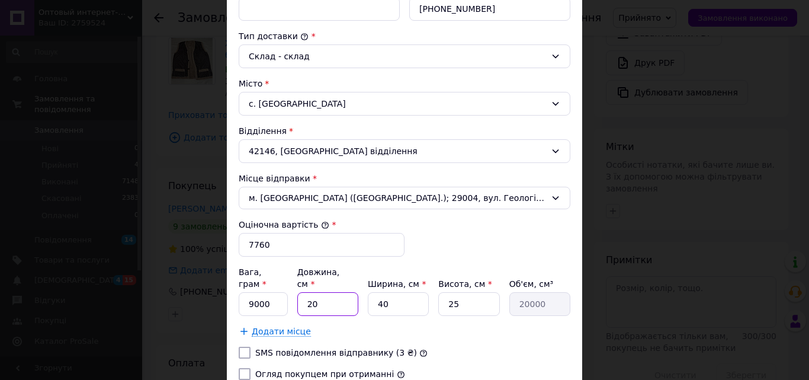
type input "4"
type input "4000"
type input "40"
type input "40000"
type input "40"
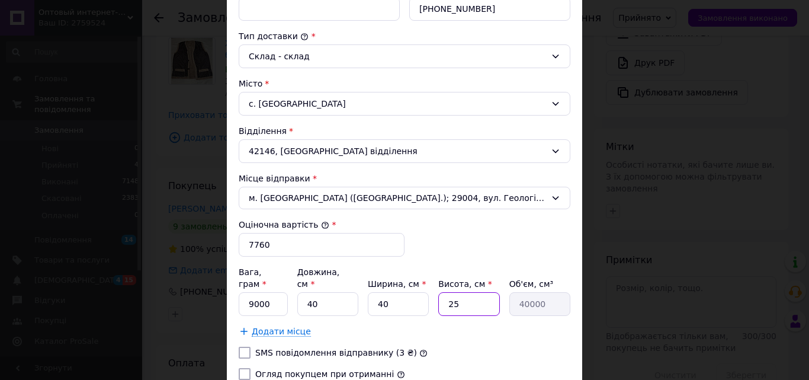
drag, startPoint x: 455, startPoint y: 290, endPoint x: 433, endPoint y: 290, distance: 21.9
click at [433, 290] on div "Вага, грам * 9000 Довжина, см * 40 Ширина, см * 40 Висота, см * 25 Об'єм, см³ 4…" at bounding box center [405, 291] width 332 height 50
type input "5"
type input "8000"
type input "50"
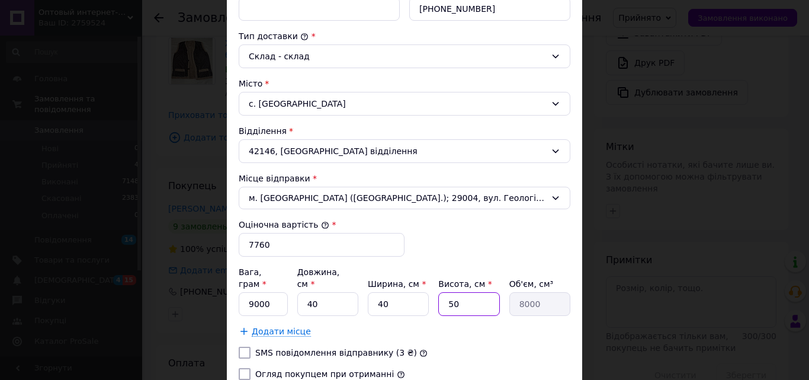
type input "80000"
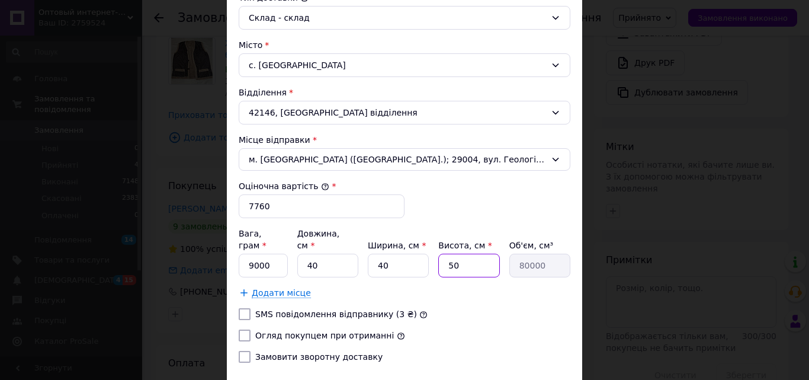
scroll to position [355, 0]
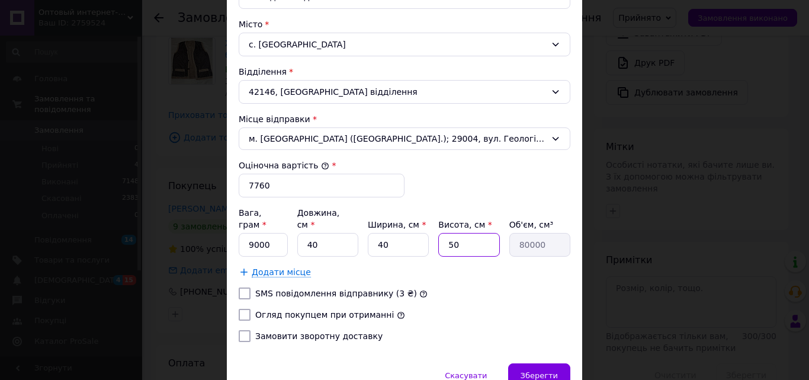
type input "50"
click at [265, 267] on span "Додати місце" at bounding box center [281, 272] width 59 height 10
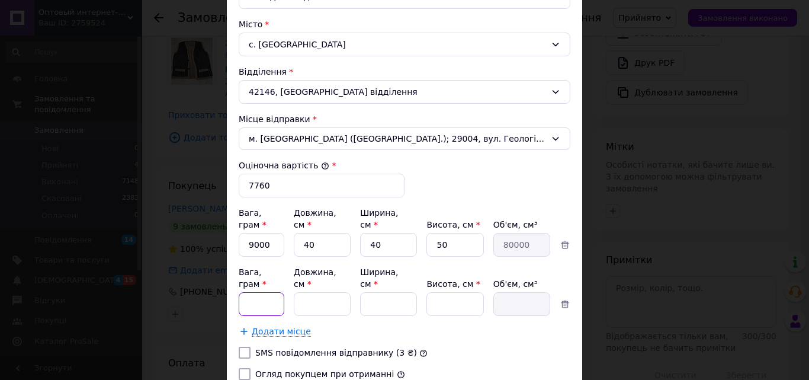
click at [266, 292] on input "Вага, грам *" at bounding box center [262, 304] width 46 height 24
type input "8000"
click at [300, 292] on input "Довжина, см *" at bounding box center [322, 304] width 57 height 24
type input "50"
click at [397, 292] on input "Ширина, см *" at bounding box center [388, 304] width 57 height 24
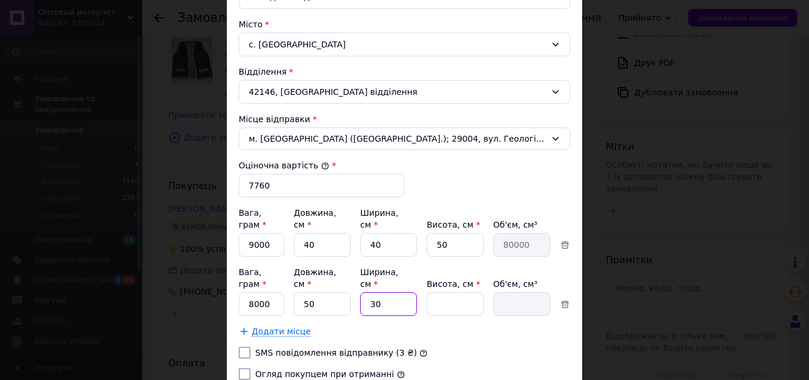
type input "30"
click at [464, 292] on input "Висота, см *" at bounding box center [454, 304] width 57 height 24
type input "4"
type input "6000"
type input "44"
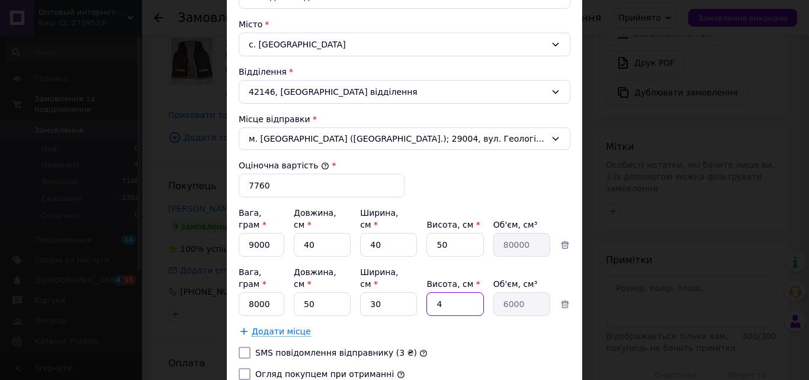
type input "66000"
type input "4"
type input "6000"
type input "5"
type input "7500"
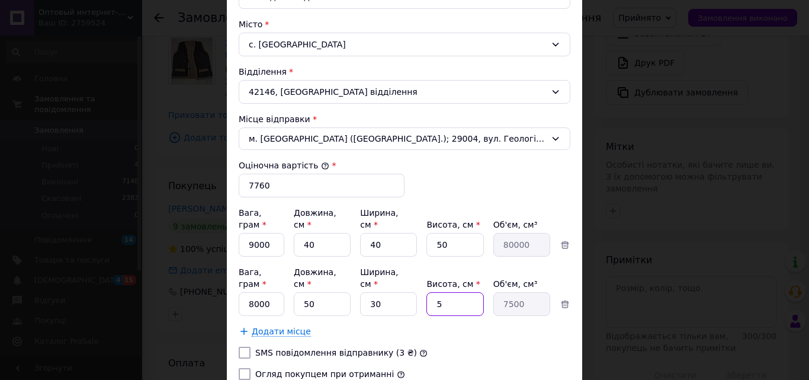
type input "50"
type input "75000"
type input "5"
type input "7500"
type input "53"
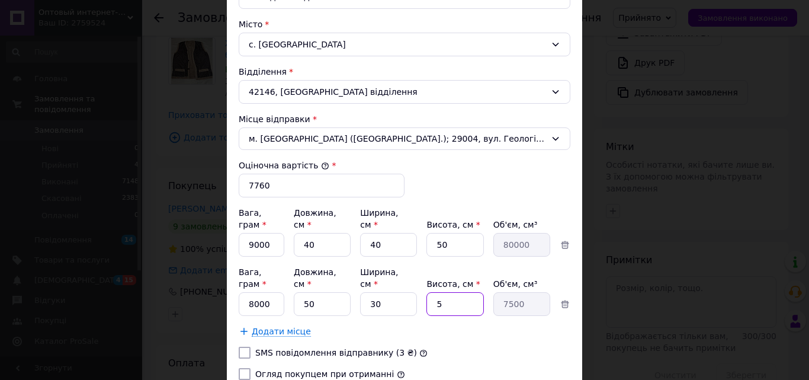
type input "79500"
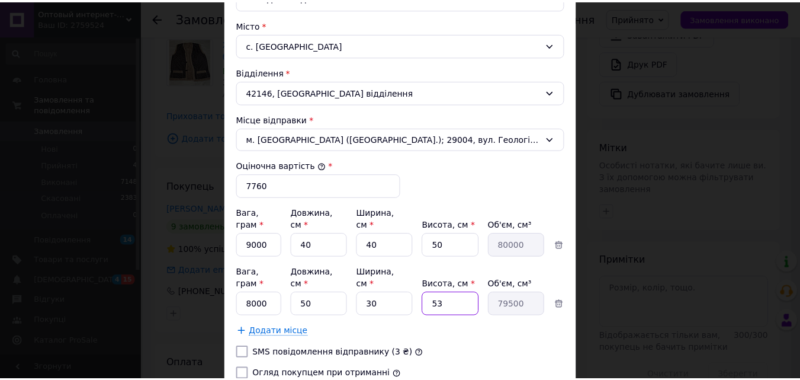
scroll to position [415, 0]
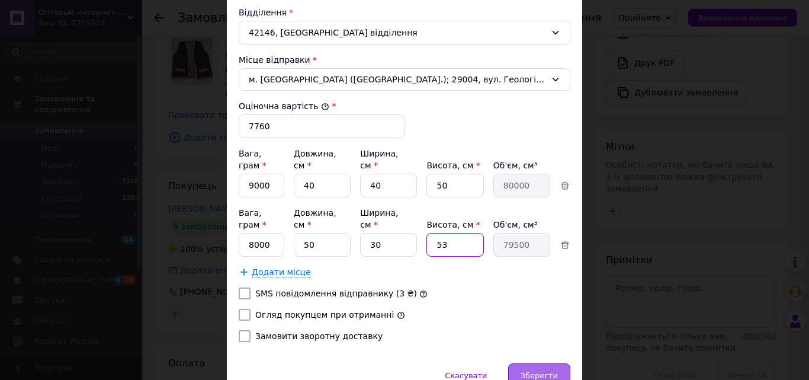
type input "53"
click at [529, 371] on span "Зберегти" at bounding box center [539, 375] width 37 height 9
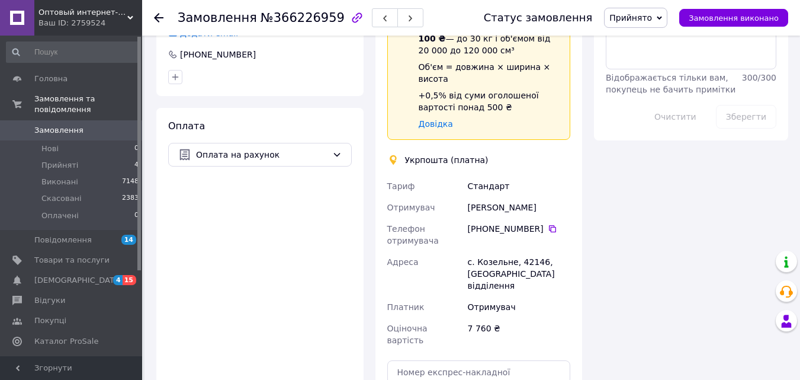
scroll to position [711, 0]
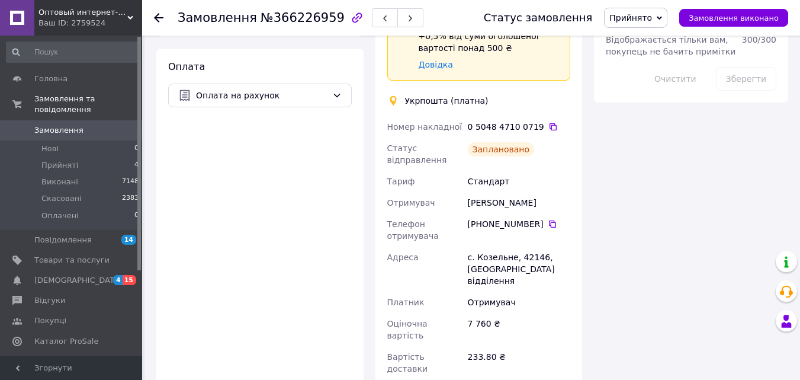
scroll to position [592, 0]
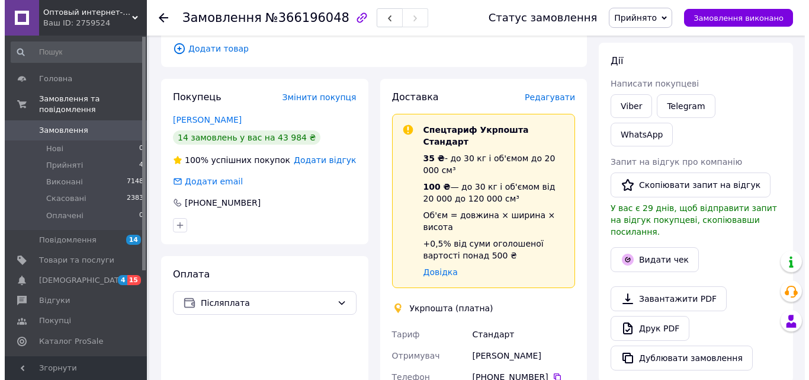
scroll to position [178, 0]
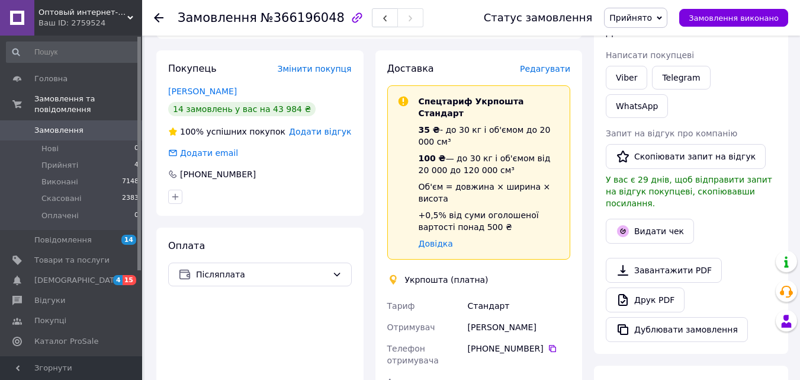
click at [546, 67] on span "Редагувати" at bounding box center [545, 68] width 50 height 9
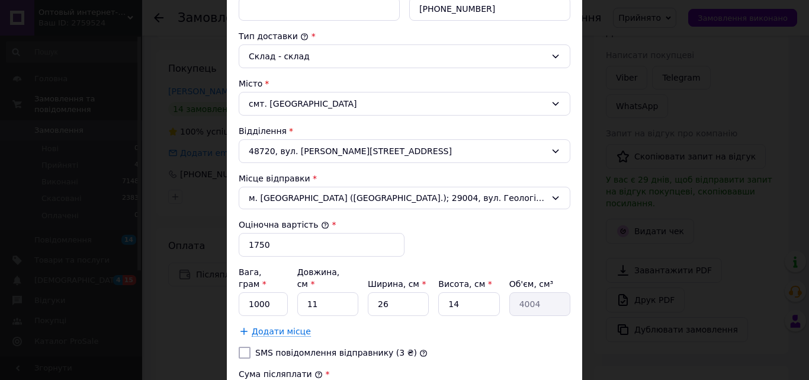
scroll to position [355, 0]
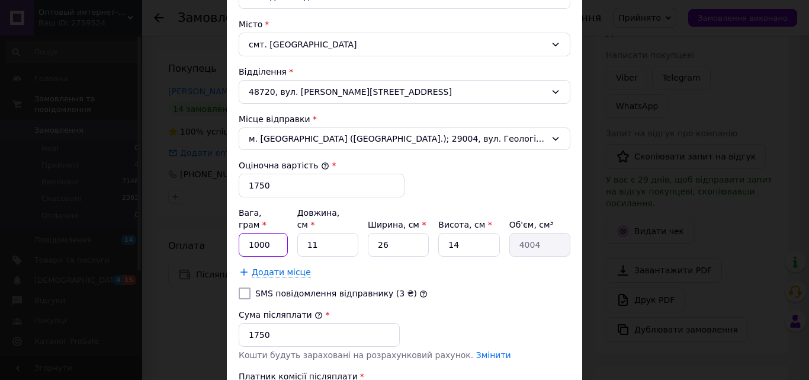
drag, startPoint x: 257, startPoint y: 234, endPoint x: 244, endPoint y: 237, distance: 13.4
click at [244, 237] on input "1000" at bounding box center [263, 245] width 49 height 24
type input "6000"
drag, startPoint x: 325, startPoint y: 227, endPoint x: 304, endPoint y: 227, distance: 20.1
click at [304, 233] on input "11" at bounding box center [327, 245] width 61 height 24
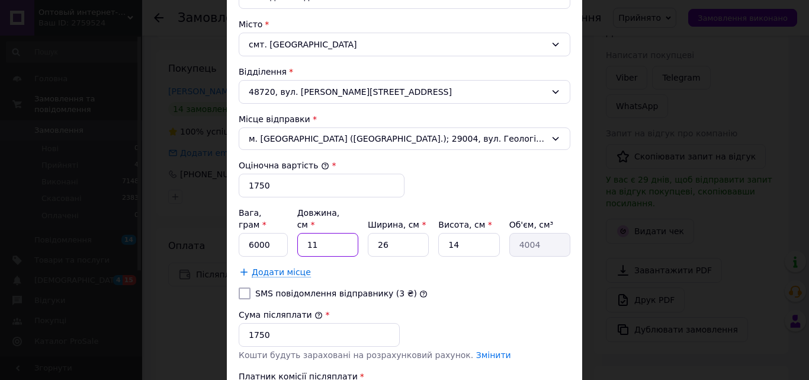
type input "4"
type input "1456"
type input "40"
type input "14560"
type input "40"
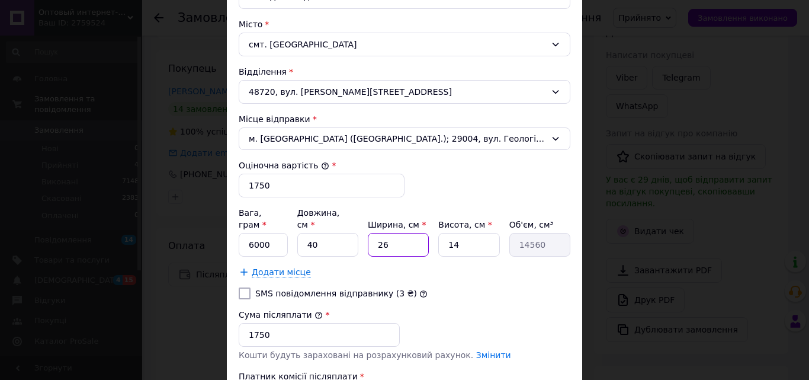
drag, startPoint x: 390, startPoint y: 229, endPoint x: 367, endPoint y: 231, distance: 23.2
click at [368, 233] on input "26" at bounding box center [398, 245] width 61 height 24
type input "3"
type input "1680"
type input "30"
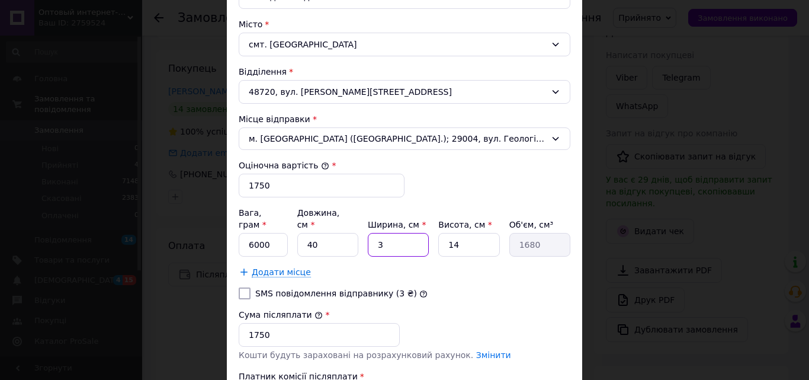
type input "16800"
type input "30"
drag, startPoint x: 453, startPoint y: 232, endPoint x: 440, endPoint y: 232, distance: 13.0
click at [440, 233] on input "14" at bounding box center [468, 245] width 61 height 24
type input "2"
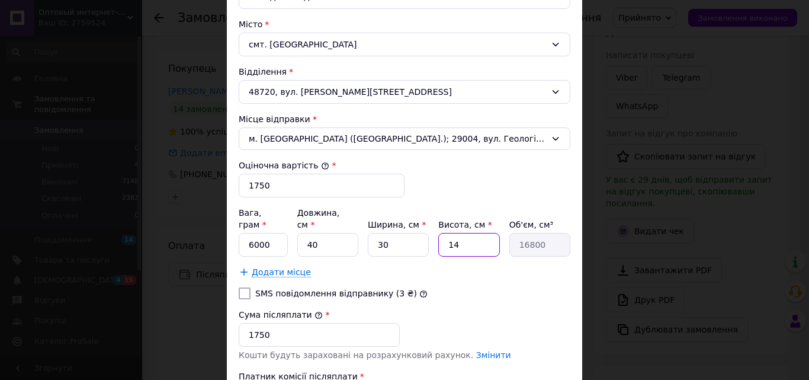
type input "2400"
type input "24"
type input "28800"
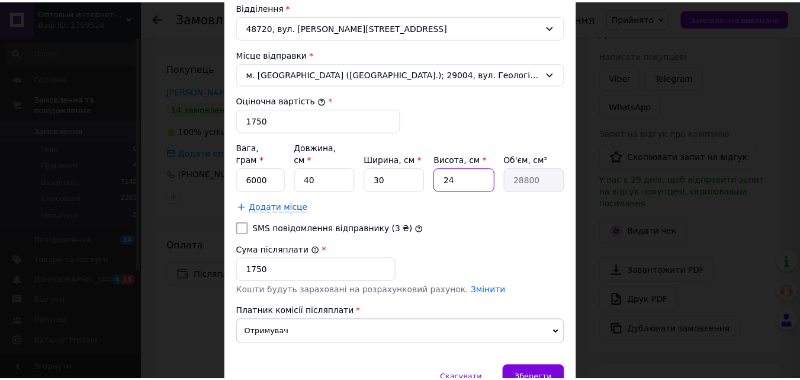
scroll to position [471, 0]
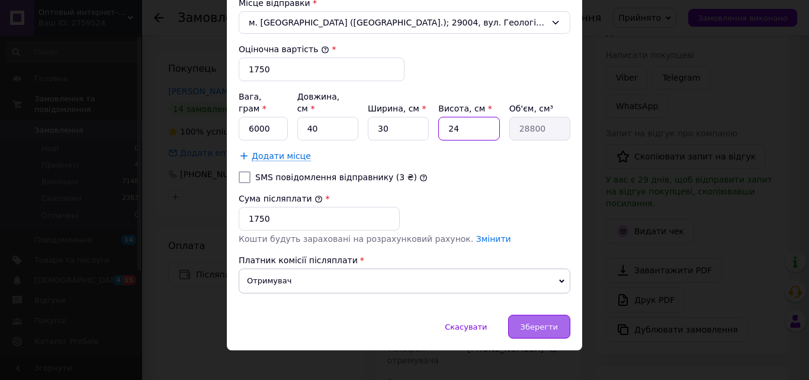
type input "24"
click at [540, 322] on span "Зберегти" at bounding box center [539, 326] width 37 height 9
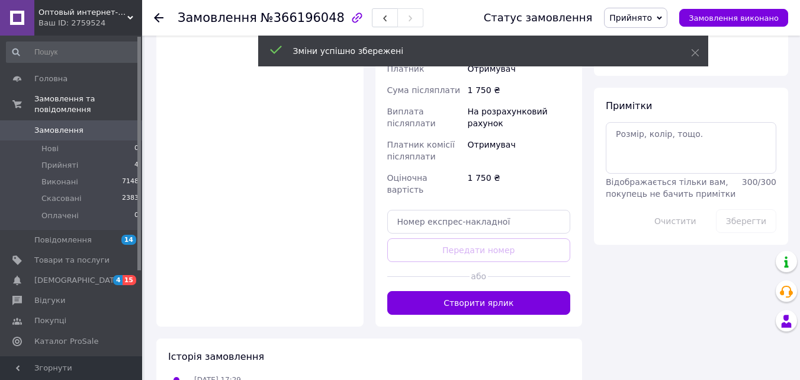
scroll to position [581, 0]
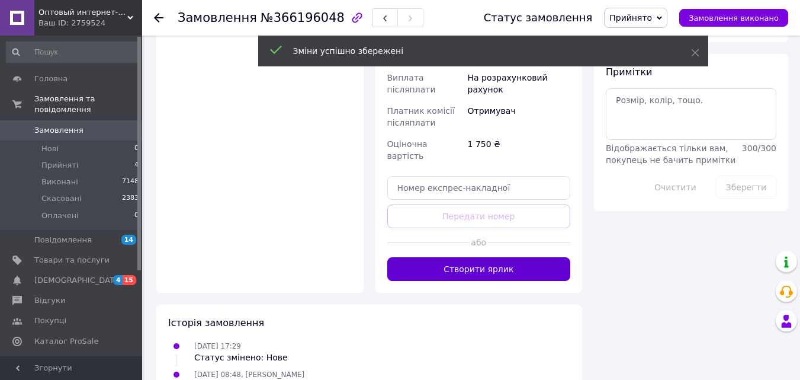
click at [483, 257] on button "Створити ярлик" at bounding box center [479, 269] width 184 height 24
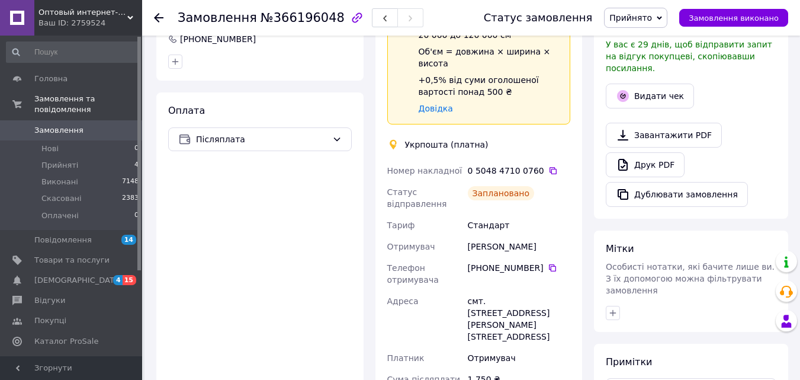
scroll to position [285, 0]
